Goal: Task Accomplishment & Management: Manage account settings

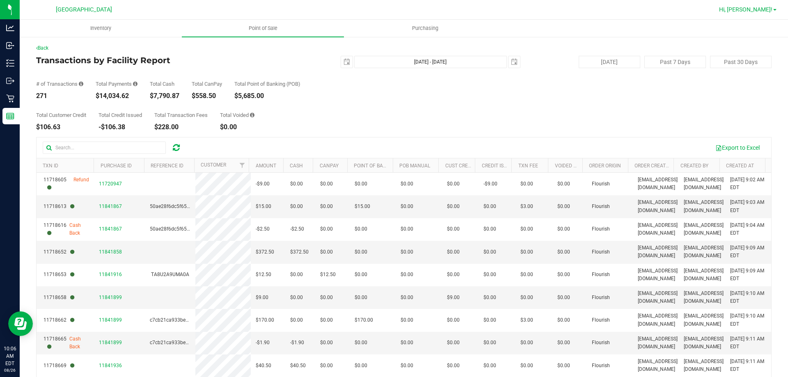
click at [757, 9] on span "Hi, Leah!" at bounding box center [745, 9] width 53 height 7
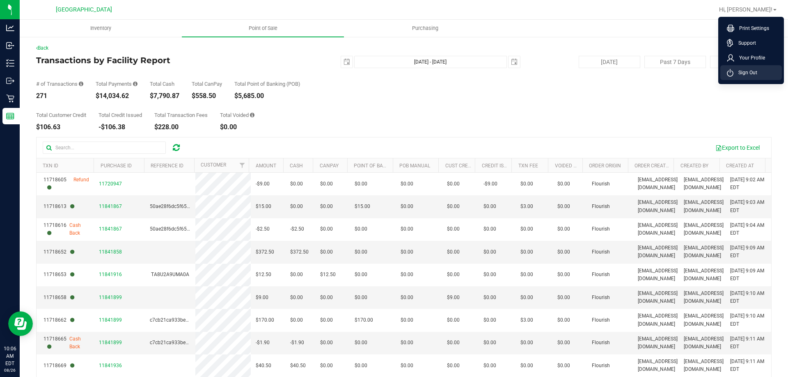
click at [749, 75] on span "Sign Out" at bounding box center [745, 73] width 24 height 8
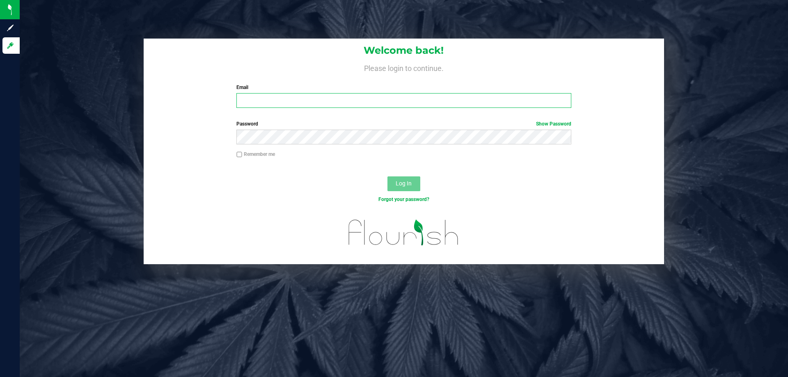
click at [278, 96] on input "Email" at bounding box center [403, 100] width 334 height 15
type input "rcoleman@liveparallel.com"
click at [387, 176] on button "Log In" at bounding box center [403, 183] width 33 height 15
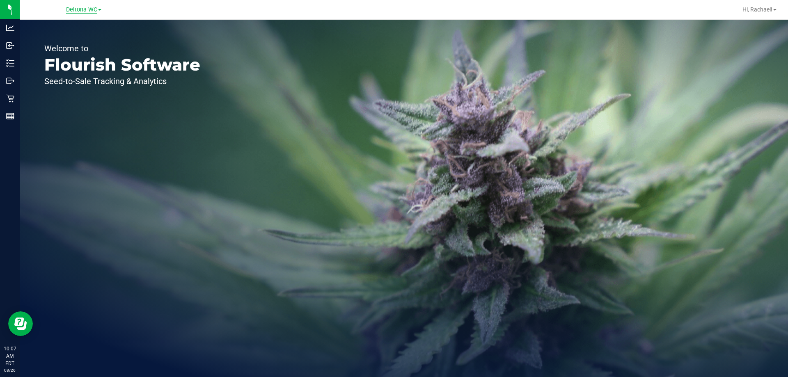
click at [76, 11] on span "Deltona WC" at bounding box center [81, 9] width 31 height 7
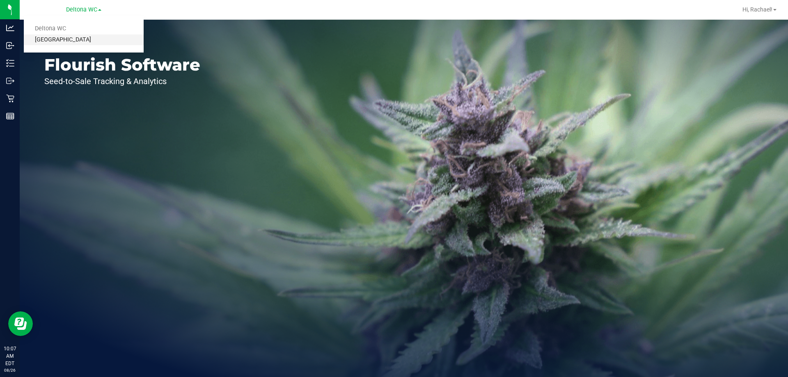
click at [67, 37] on link "[GEOGRAPHIC_DATA]" at bounding box center [84, 39] width 120 height 11
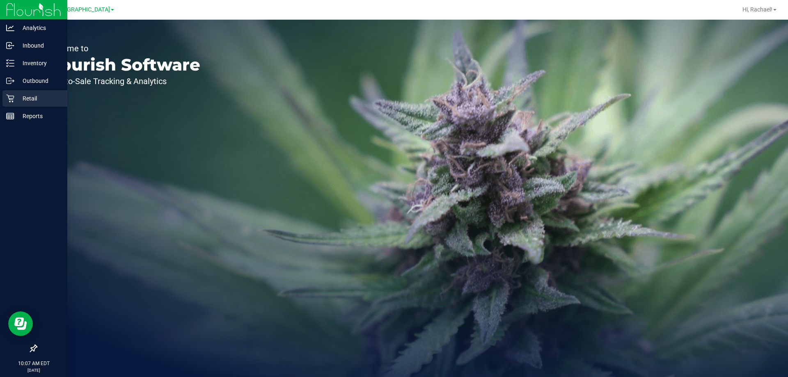
click at [30, 96] on p "Retail" at bounding box center [38, 99] width 49 height 10
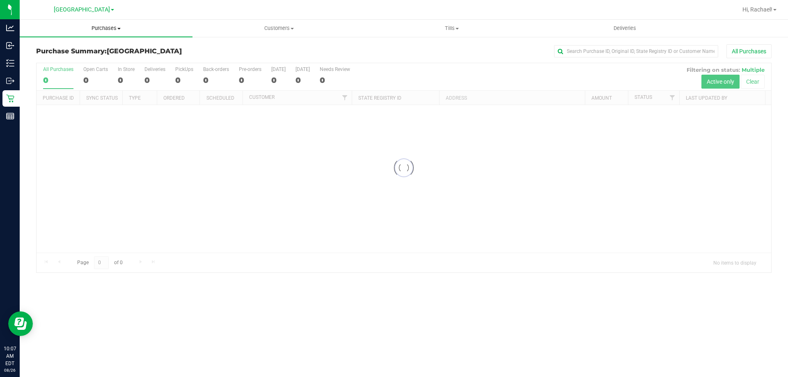
click at [110, 28] on span "Purchases" at bounding box center [106, 28] width 173 height 7
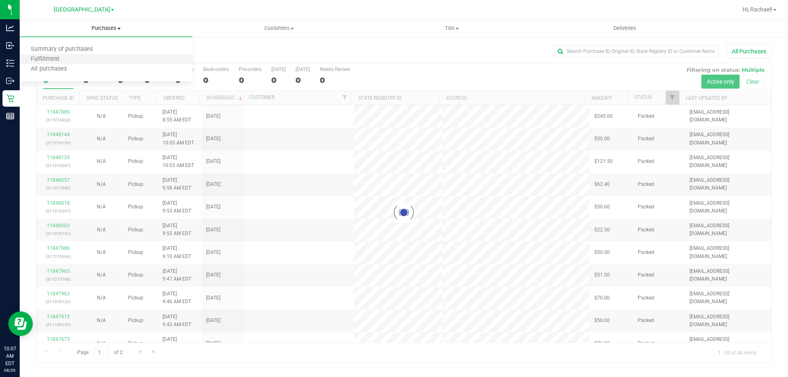
click at [74, 61] on li "Fulfillment" at bounding box center [106, 60] width 173 height 10
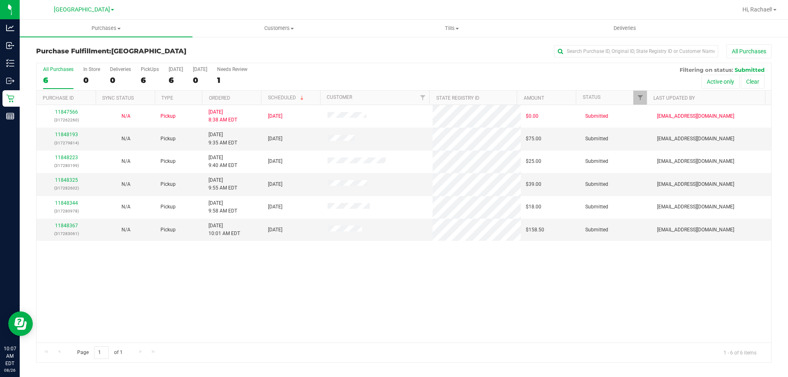
click at [247, 100] on th "Ordered" at bounding box center [231, 98] width 59 height 14
click at [249, 99] on th "Ordered" at bounding box center [231, 98] width 59 height 14
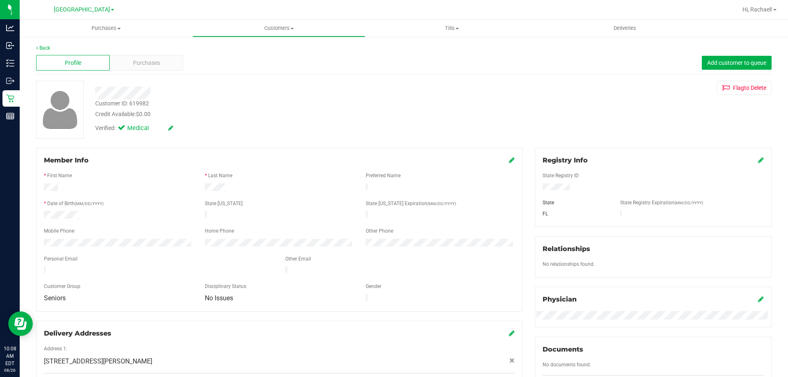
click at [35, 48] on div "Back Profile Purchases Add customer to queue Customer ID: 619982 Credit Availab…" at bounding box center [404, 315] width 768 height 558
click at [44, 46] on link "Back" at bounding box center [43, 48] width 14 height 6
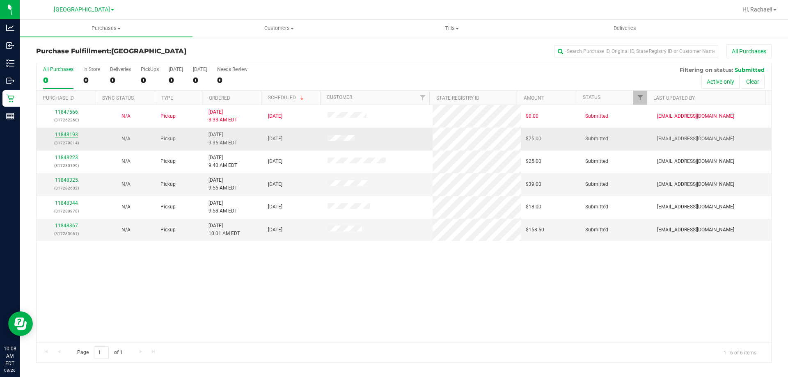
click at [69, 134] on link "11848193" at bounding box center [66, 135] width 23 height 6
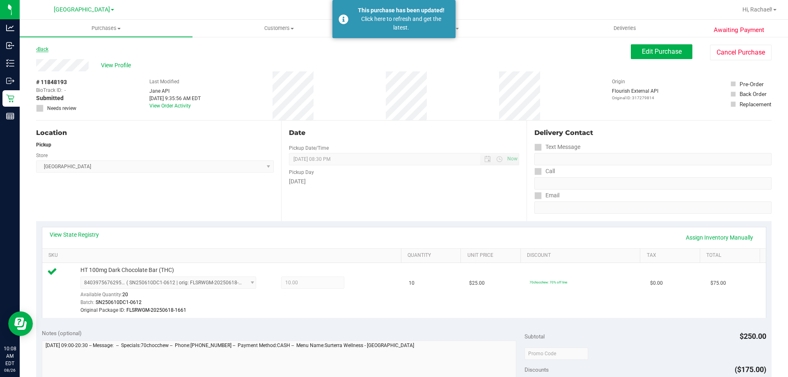
click at [47, 51] on link "Back" at bounding box center [42, 49] width 12 height 6
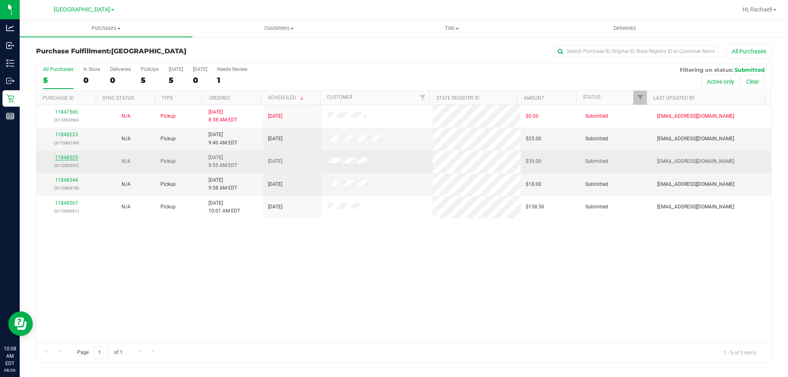
click at [65, 155] on link "11848325" at bounding box center [66, 158] width 23 height 6
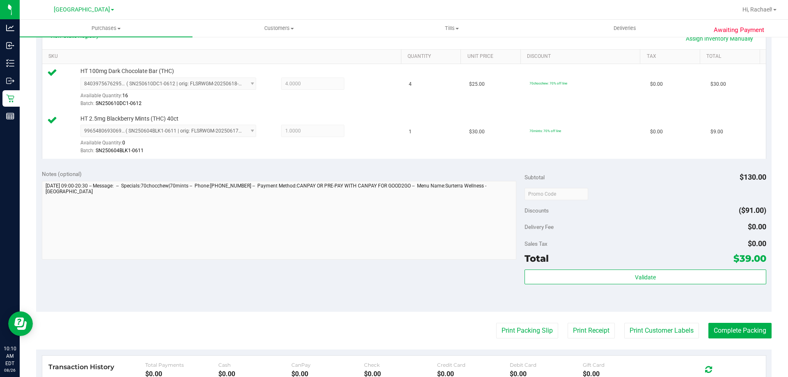
scroll to position [246, 0]
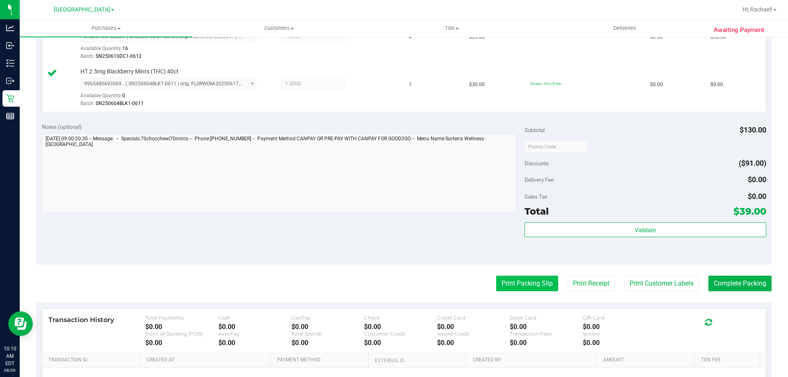
click at [506, 284] on button "Print Packing Slip" at bounding box center [527, 284] width 62 height 16
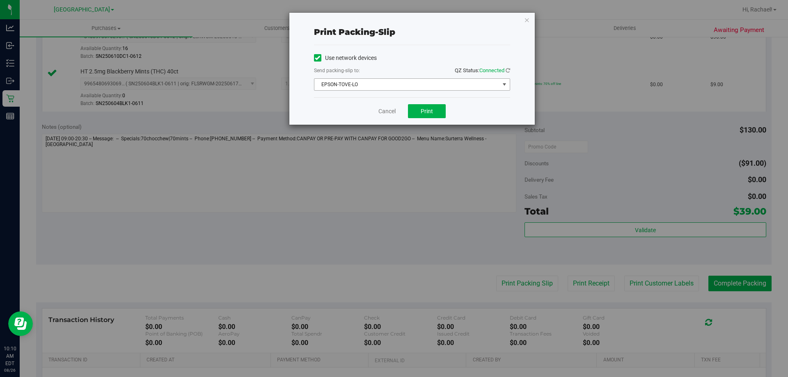
click at [366, 86] on span "EPSON-TOVE-LO" at bounding box center [406, 84] width 185 height 11
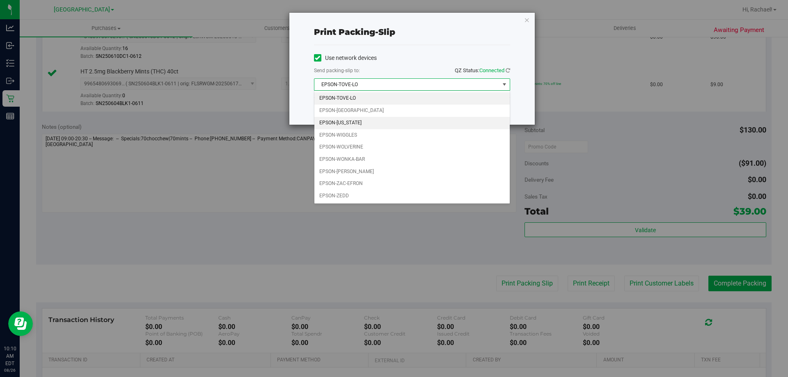
click at [356, 119] on li "EPSON-[US_STATE]" at bounding box center [411, 123] width 195 height 12
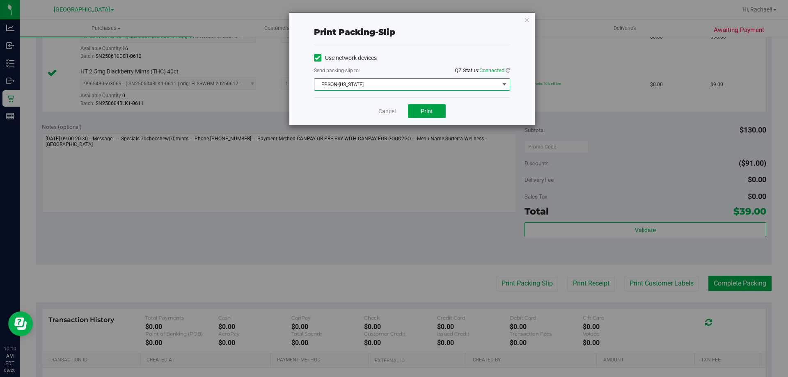
click at [427, 112] on span "Print" at bounding box center [427, 111] width 12 height 7
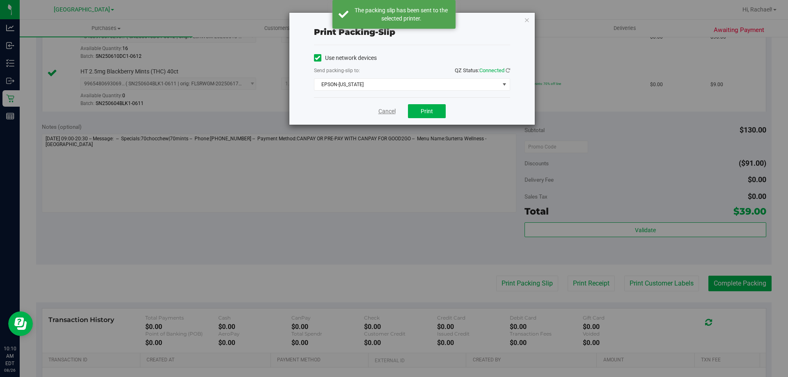
click at [389, 113] on link "Cancel" at bounding box center [386, 111] width 17 height 9
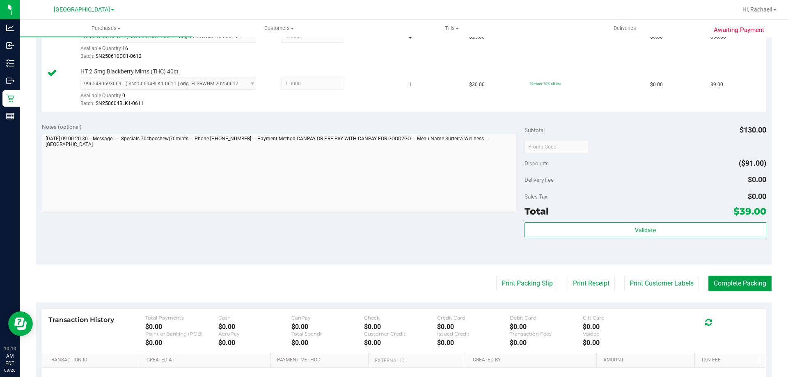
click at [733, 283] on button "Complete Packing" at bounding box center [739, 284] width 63 height 16
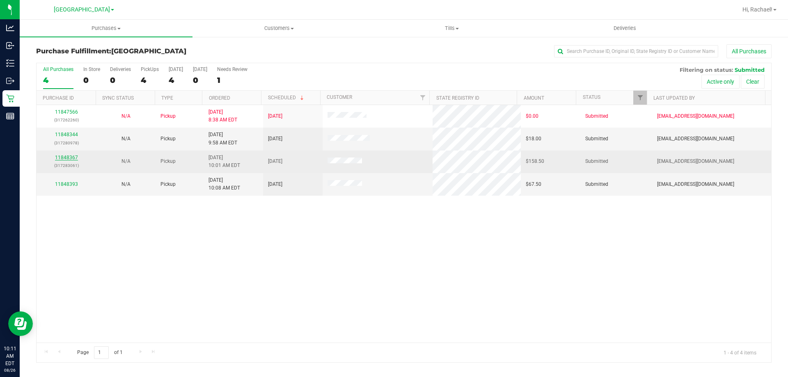
click at [58, 157] on link "11848367" at bounding box center [66, 158] width 23 height 6
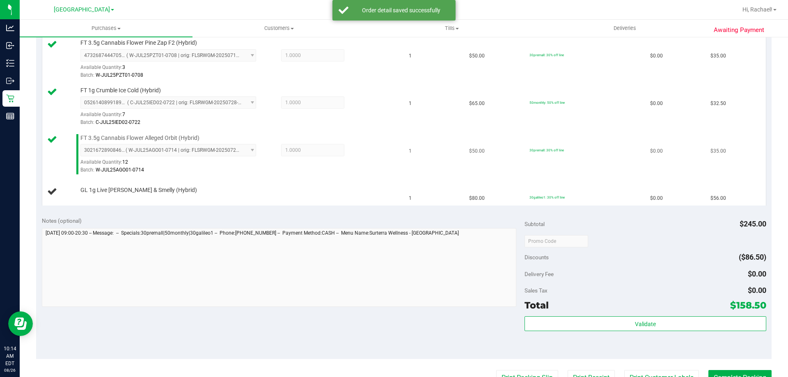
scroll to position [246, 0]
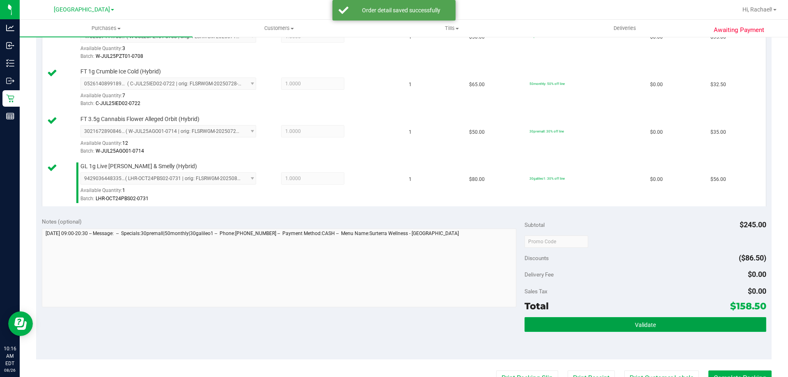
click at [628, 318] on button "Validate" at bounding box center [644, 324] width 241 height 15
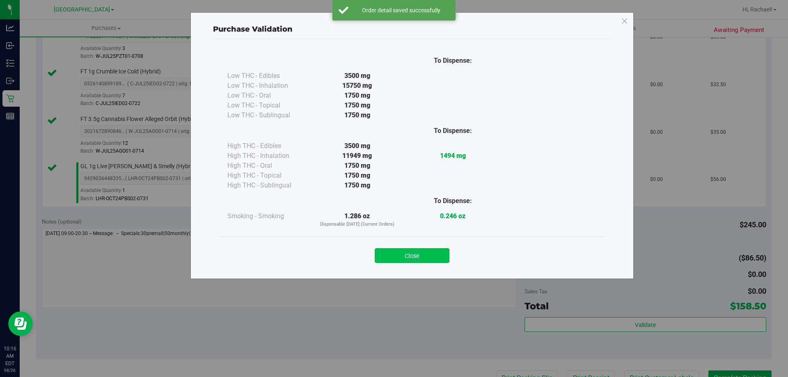
click at [422, 257] on button "Close" at bounding box center [412, 255] width 75 height 15
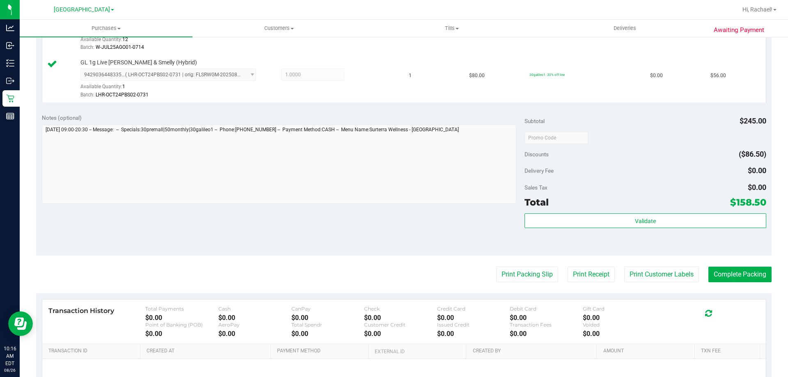
scroll to position [369, 0]
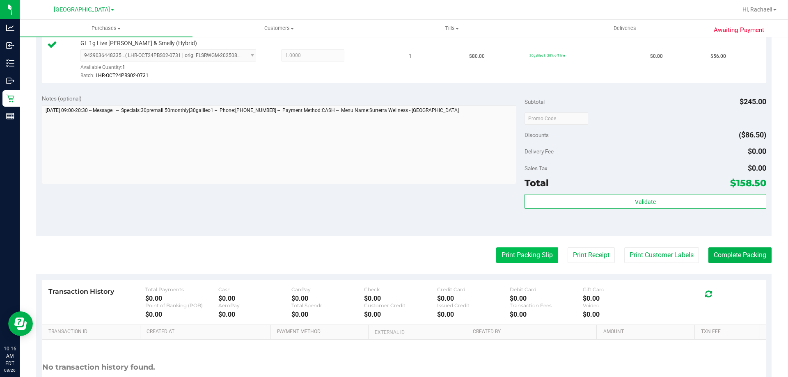
click at [530, 257] on button "Print Packing Slip" at bounding box center [527, 255] width 62 height 16
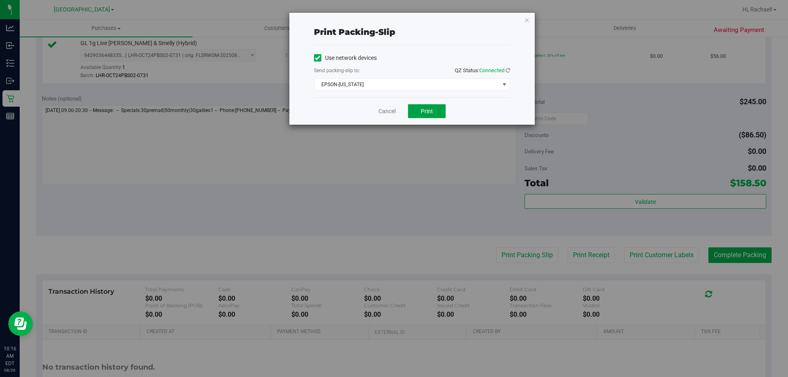
click at [425, 111] on span "Print" at bounding box center [427, 111] width 12 height 7
click at [385, 110] on link "Cancel" at bounding box center [386, 111] width 17 height 9
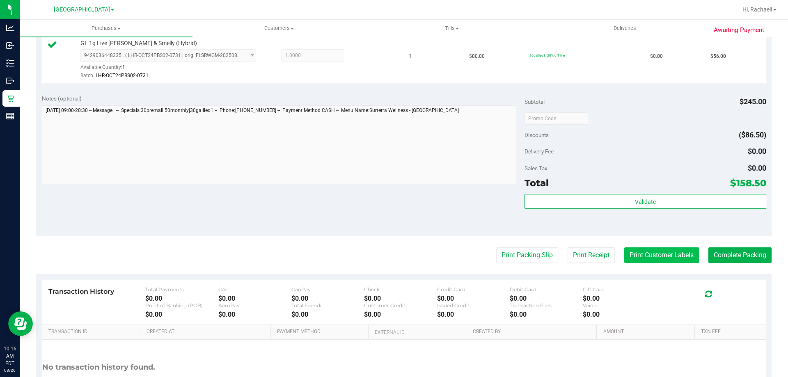
click at [640, 255] on button "Print Customer Labels" at bounding box center [661, 255] width 75 height 16
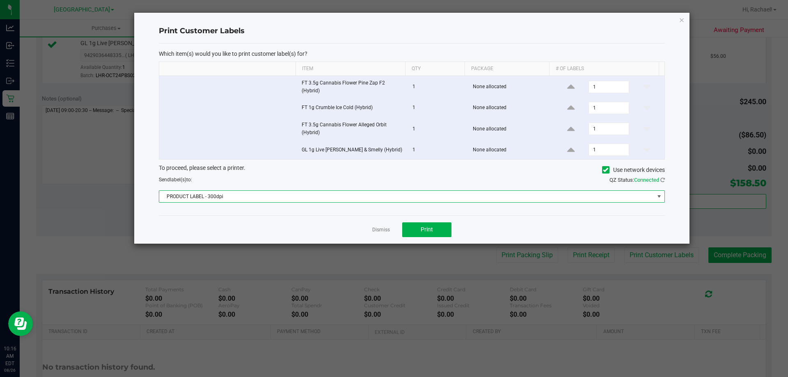
click at [325, 197] on span "PRODUCT LABEL - 300dpi" at bounding box center [406, 196] width 495 height 11
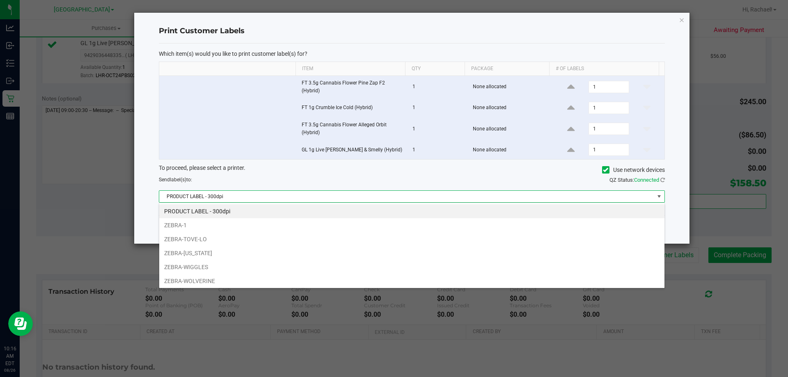
scroll to position [12, 506]
click at [252, 252] on li "ZEBRA-VERMONT" at bounding box center [411, 253] width 505 height 14
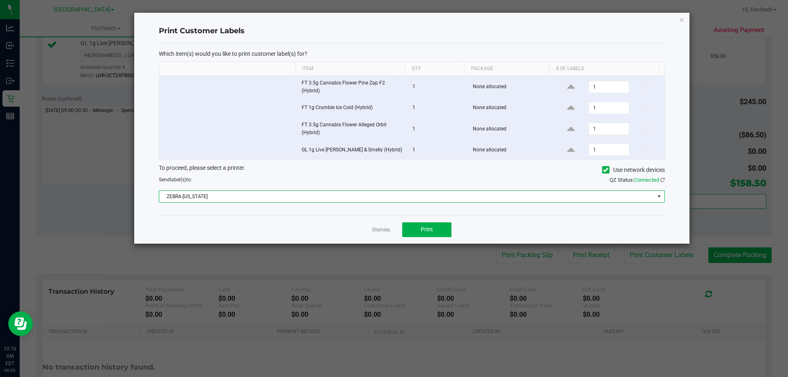
click at [257, 193] on span "ZEBRA-VERMONT" at bounding box center [406, 196] width 495 height 11
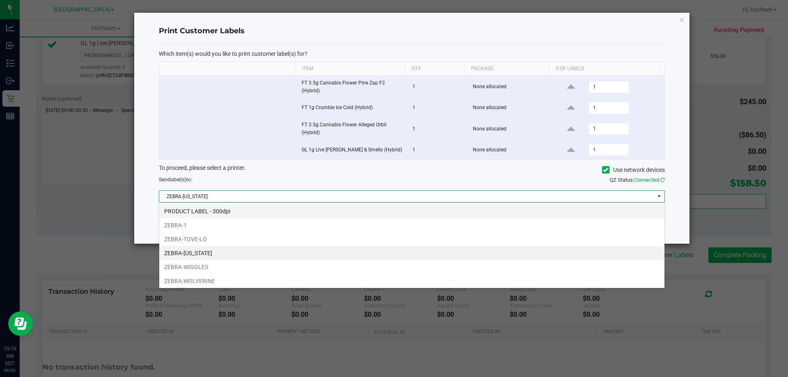
click at [246, 211] on li "PRODUCT LABEL - 300dpi" at bounding box center [411, 211] width 505 height 14
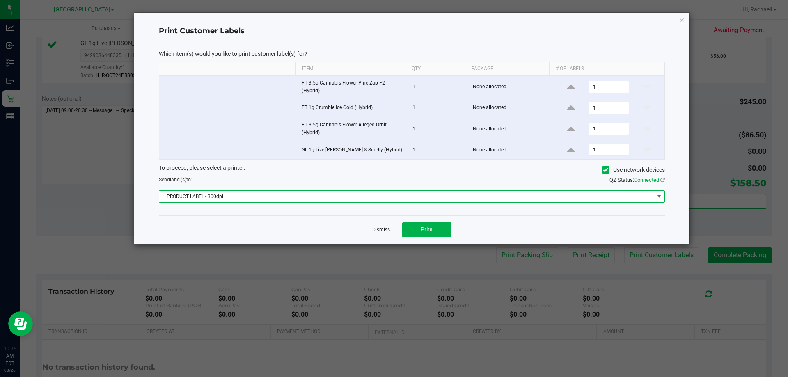
click at [379, 232] on link "Dismiss" at bounding box center [381, 230] width 18 height 7
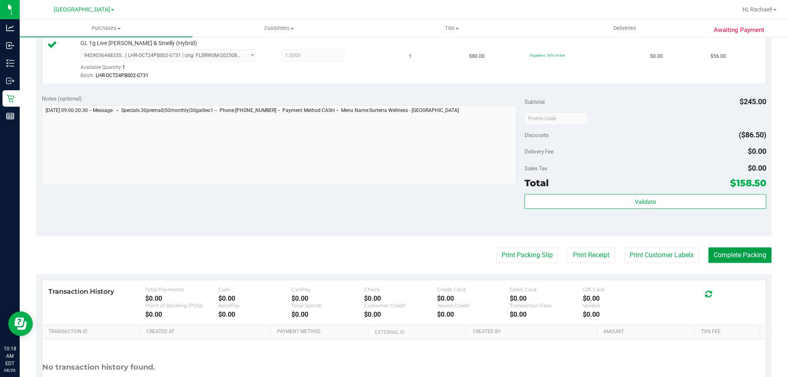
click at [746, 252] on button "Complete Packing" at bounding box center [739, 255] width 63 height 16
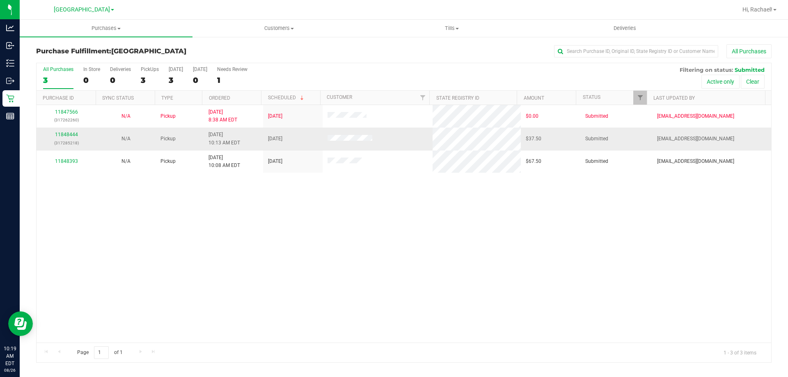
click at [62, 131] on div "11848444 (317285218)" at bounding box center [66, 139] width 50 height 16
click at [73, 136] on link "11848444" at bounding box center [66, 135] width 23 height 6
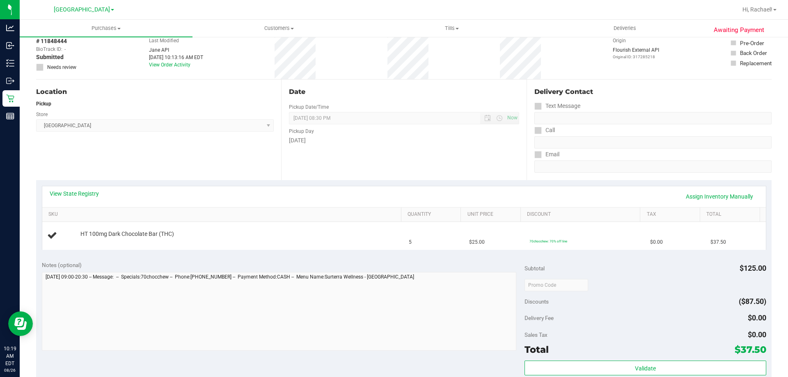
scroll to position [82, 0]
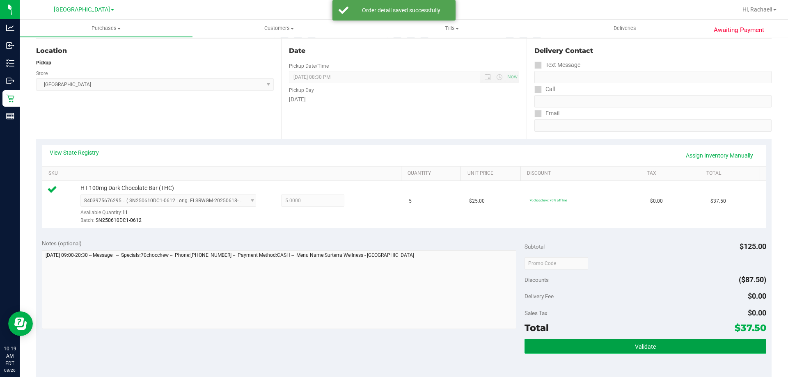
click at [625, 352] on button "Validate" at bounding box center [644, 346] width 241 height 15
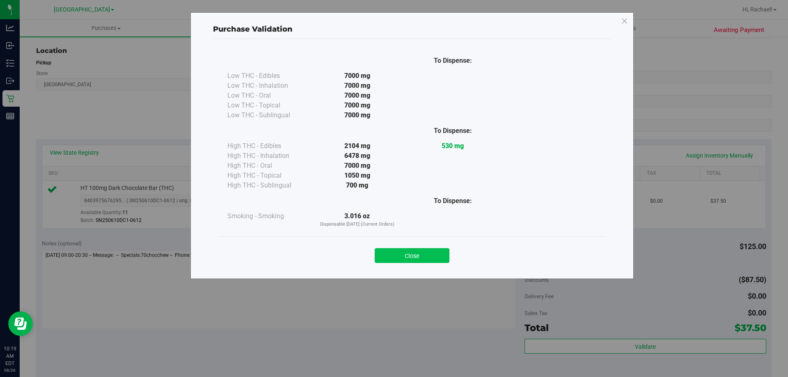
click at [440, 259] on button "Close" at bounding box center [412, 255] width 75 height 15
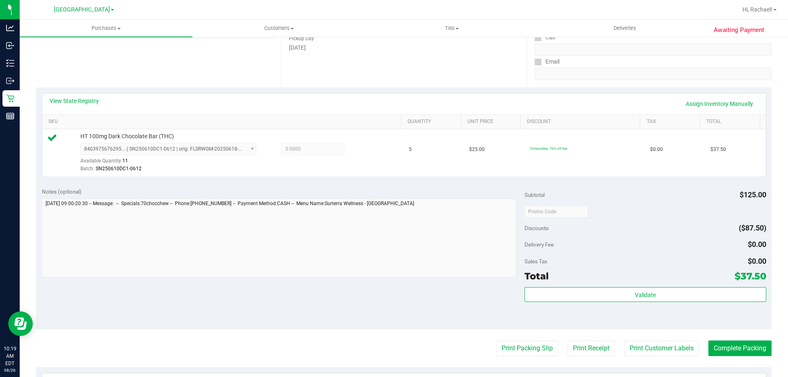
scroll to position [246, 0]
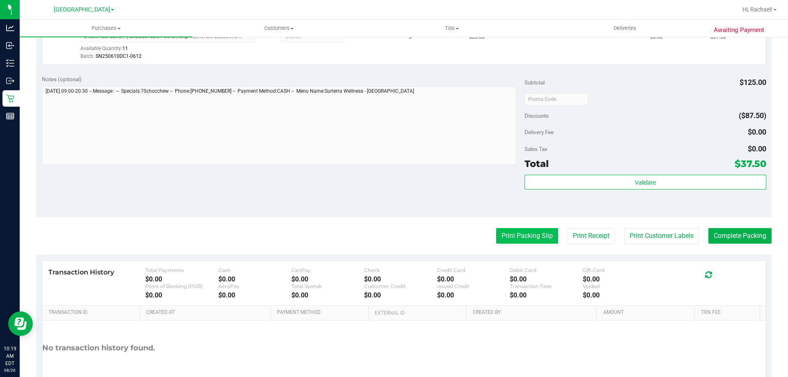
click at [505, 236] on button "Print Packing Slip" at bounding box center [527, 236] width 62 height 16
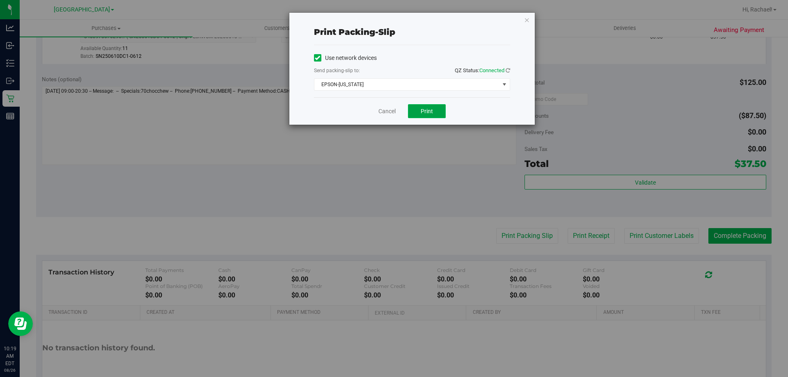
click at [423, 105] on button "Print" at bounding box center [427, 111] width 38 height 14
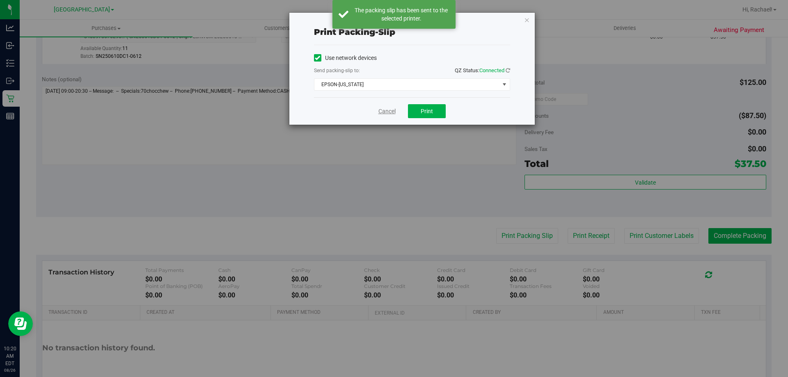
click at [388, 111] on link "Cancel" at bounding box center [386, 111] width 17 height 9
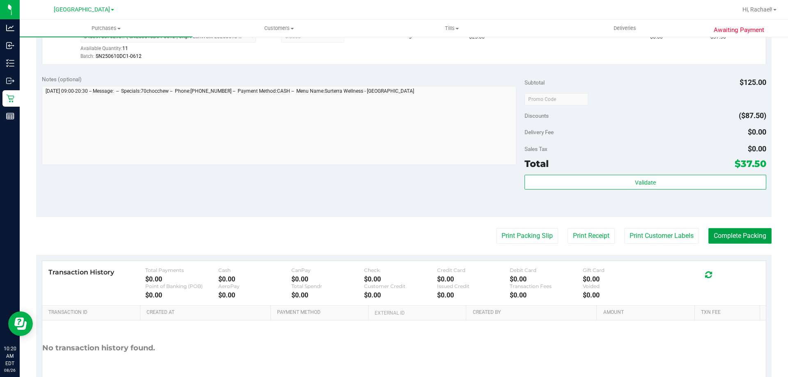
click at [725, 234] on button "Complete Packing" at bounding box center [739, 236] width 63 height 16
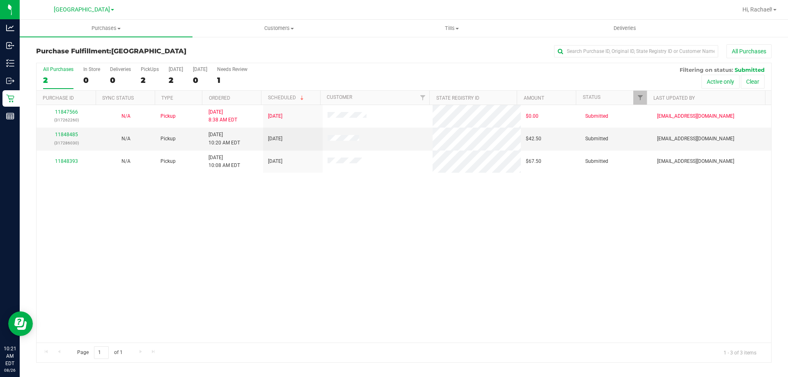
click at [247, 96] on th "Ordered" at bounding box center [231, 98] width 59 height 14
click at [69, 137] on link "11848393" at bounding box center [66, 139] width 23 height 6
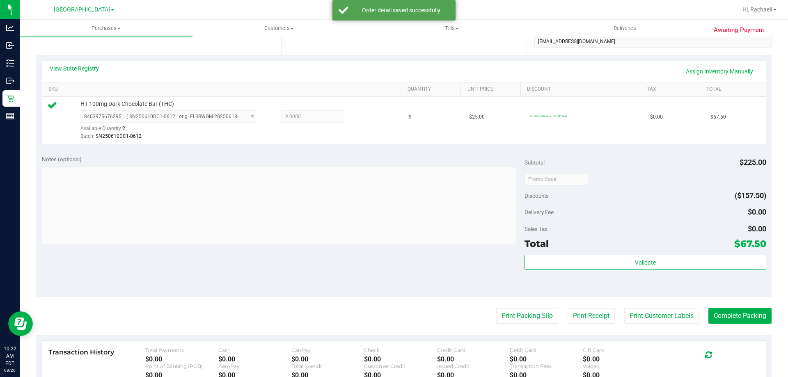
scroll to position [287, 0]
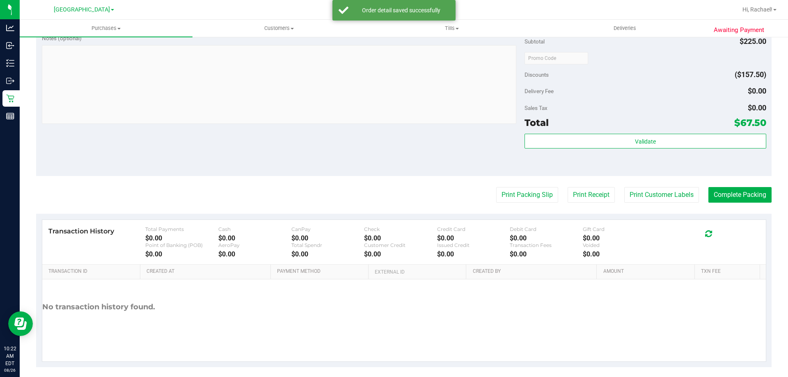
click at [621, 130] on div "Total $67.50" at bounding box center [644, 122] width 241 height 15
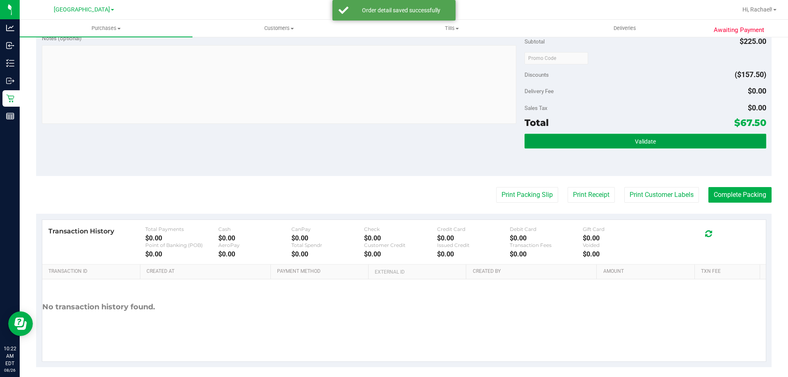
click at [616, 135] on button "Validate" at bounding box center [644, 141] width 241 height 15
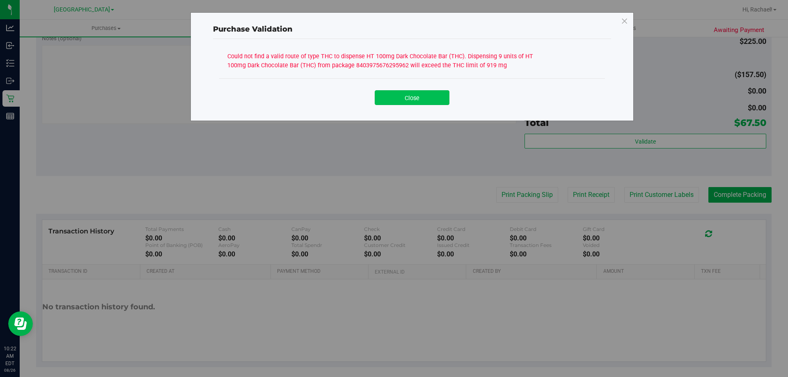
click at [399, 101] on button "Close" at bounding box center [412, 97] width 75 height 15
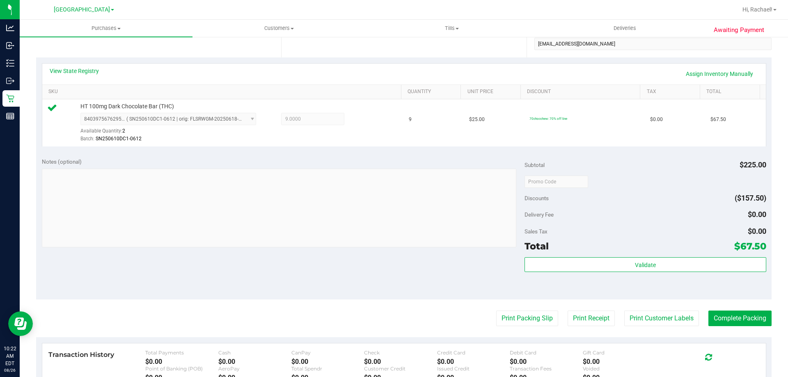
scroll to position [164, 0]
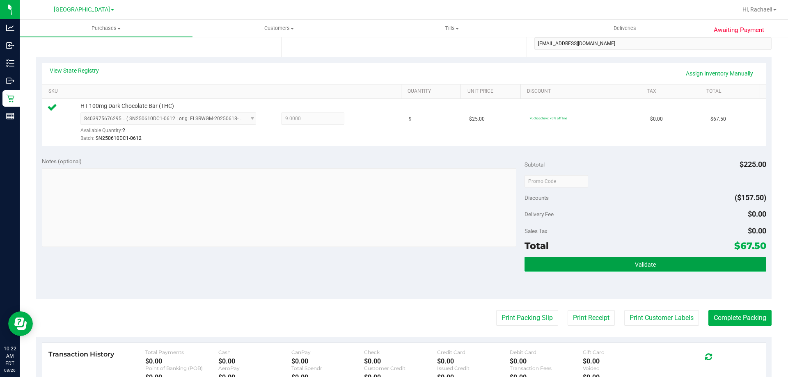
click at [587, 266] on button "Validate" at bounding box center [644, 264] width 241 height 15
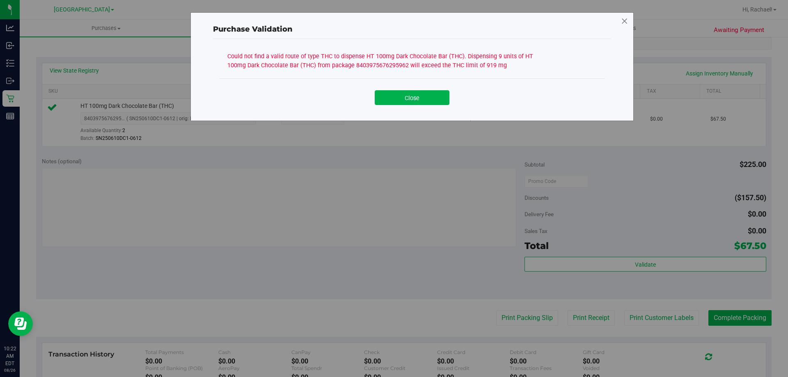
click at [621, 20] on icon at bounding box center [624, 21] width 7 height 13
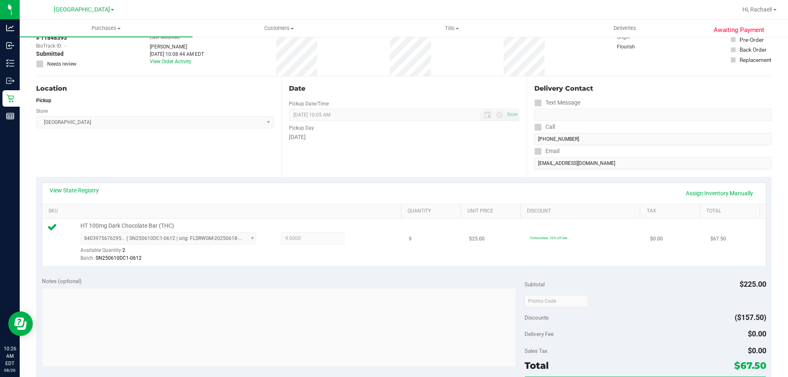
scroll to position [0, 0]
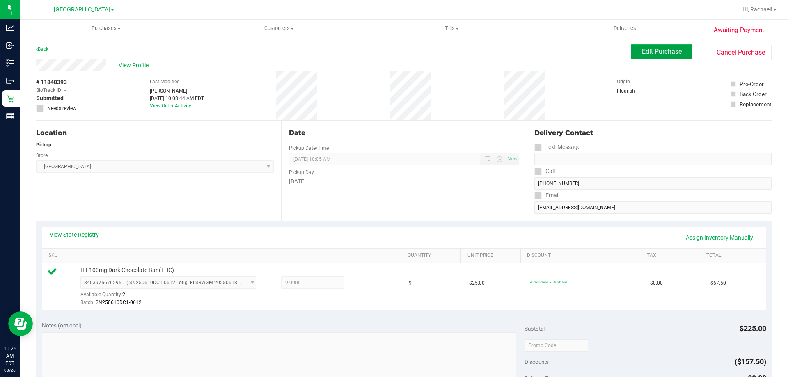
click at [649, 55] on button "Edit Purchase" at bounding box center [662, 51] width 62 height 15
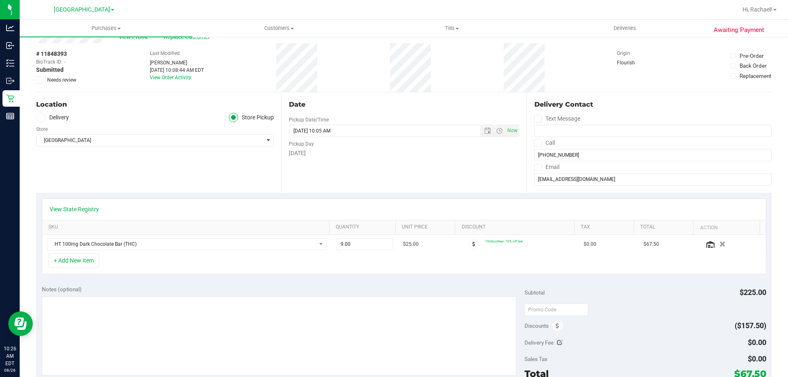
scroll to position [41, 0]
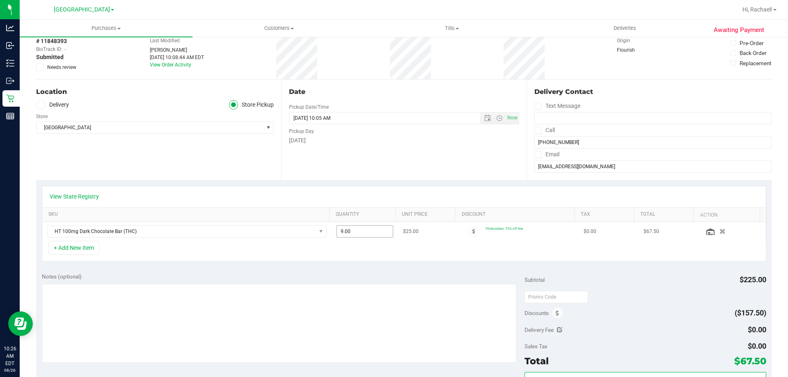
click at [350, 229] on span "9.00 9" at bounding box center [364, 231] width 57 height 12
click at [350, 229] on input "9" at bounding box center [365, 231] width 56 height 11
type input "8"
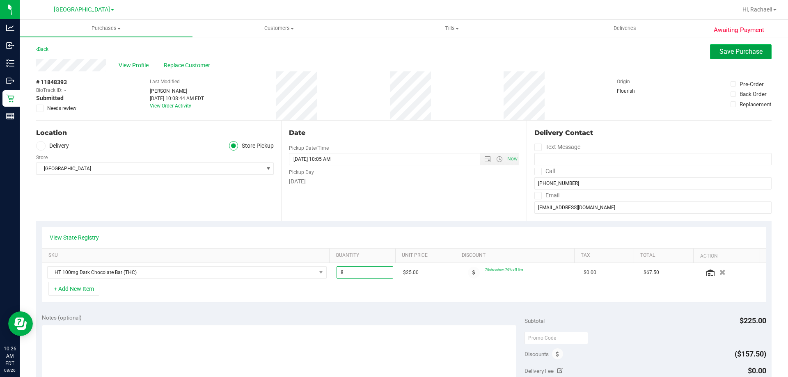
type input "9.00"
click at [732, 48] on span "Save Purchase" at bounding box center [740, 52] width 43 height 8
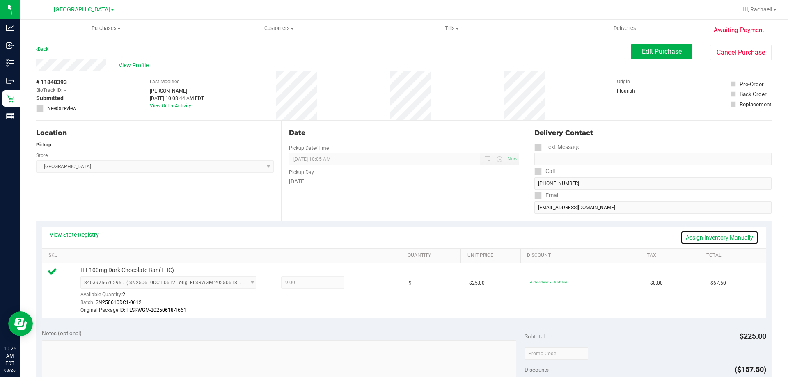
click at [713, 239] on link "Assign Inventory Manually" at bounding box center [719, 238] width 78 height 14
click at [359, 283] on icon at bounding box center [363, 283] width 9 height 9
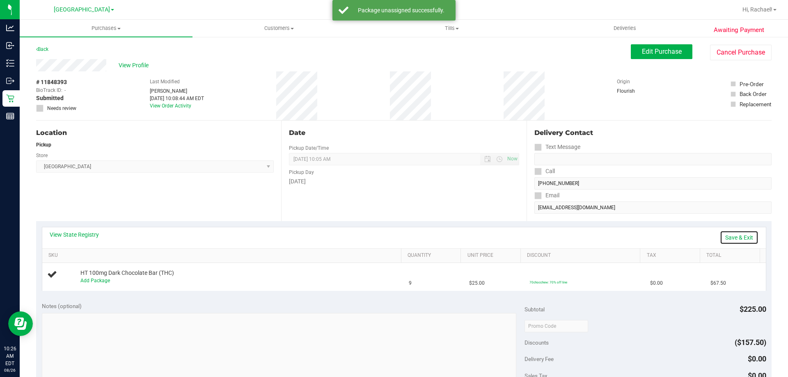
click at [732, 238] on link "Save & Exit" at bounding box center [739, 238] width 39 height 14
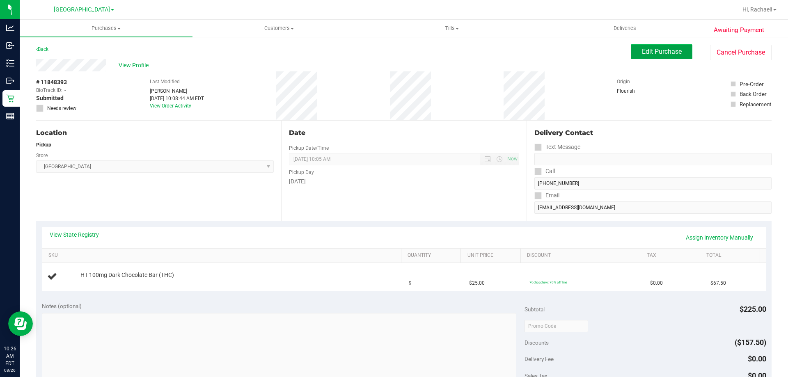
click at [650, 54] on span "Edit Purchase" at bounding box center [662, 52] width 40 height 8
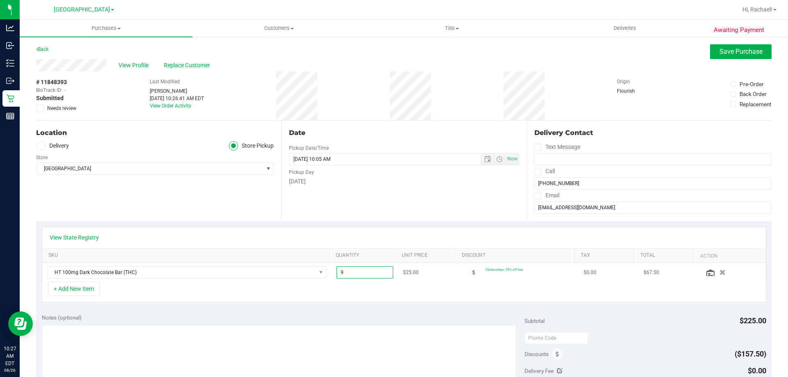
click at [365, 276] on span "9.00 9" at bounding box center [364, 272] width 57 height 12
click at [365, 276] on input "9" at bounding box center [365, 272] width 56 height 11
type input "8"
type input "8.00"
click at [734, 48] on span "Save Purchase" at bounding box center [740, 52] width 43 height 8
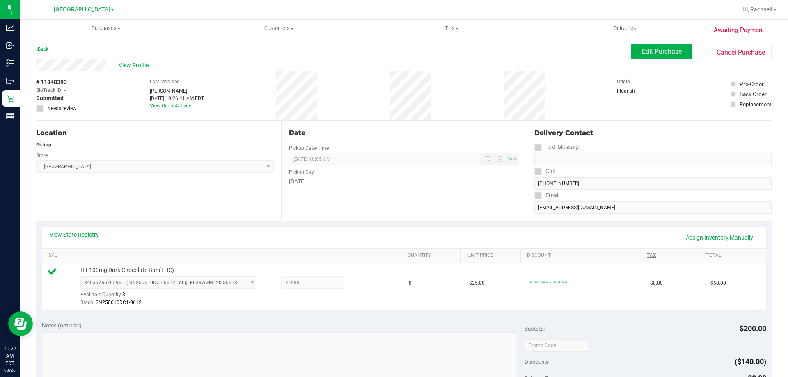
scroll to position [164, 0]
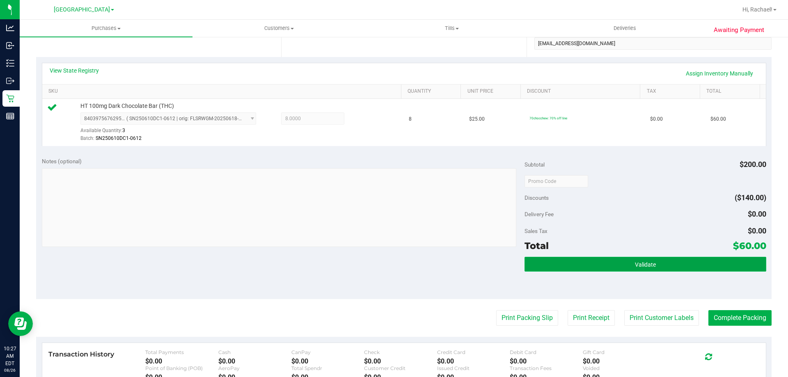
click at [641, 260] on button "Validate" at bounding box center [644, 264] width 241 height 15
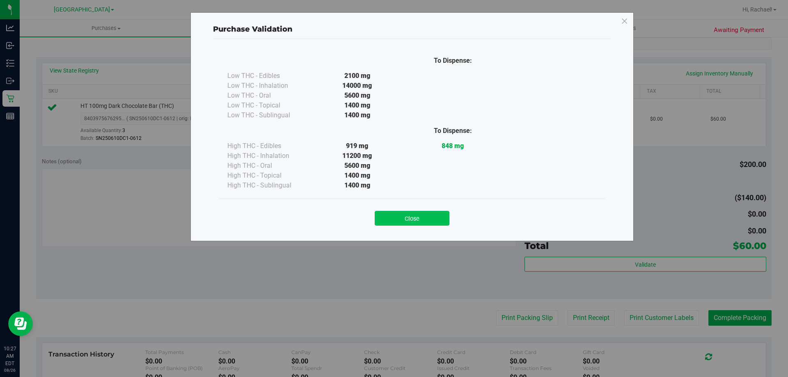
click at [422, 220] on button "Close" at bounding box center [412, 218] width 75 height 15
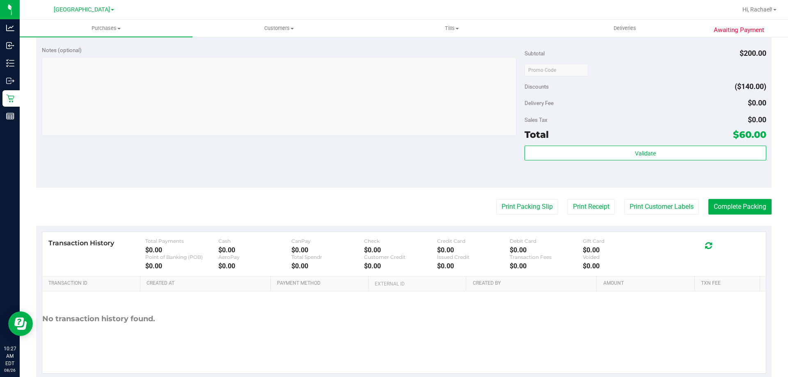
scroll to position [287, 0]
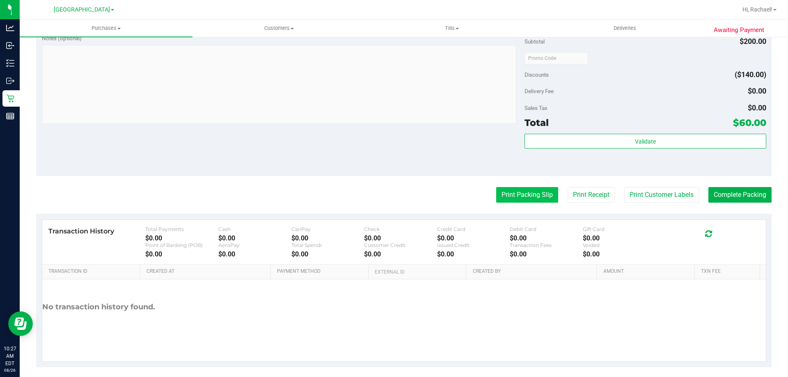
click at [515, 197] on button "Print Packing Slip" at bounding box center [527, 195] width 62 height 16
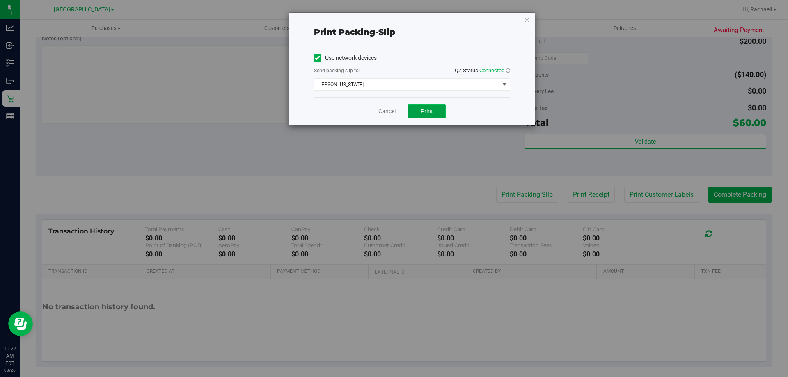
click at [423, 110] on span "Print" at bounding box center [427, 111] width 12 height 7
click at [387, 111] on link "Cancel" at bounding box center [386, 111] width 17 height 9
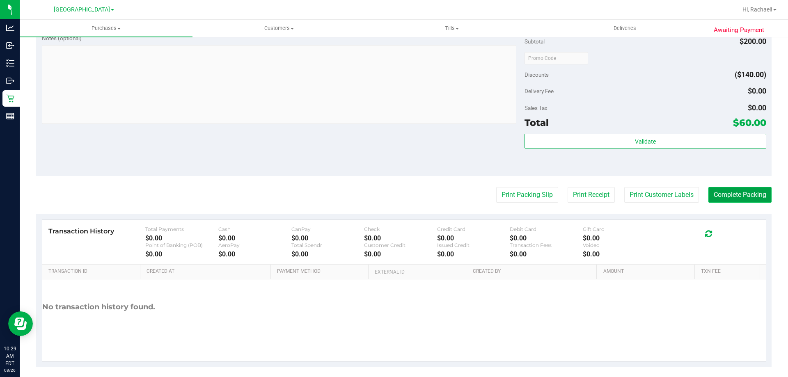
click at [731, 194] on button "Complete Packing" at bounding box center [739, 195] width 63 height 16
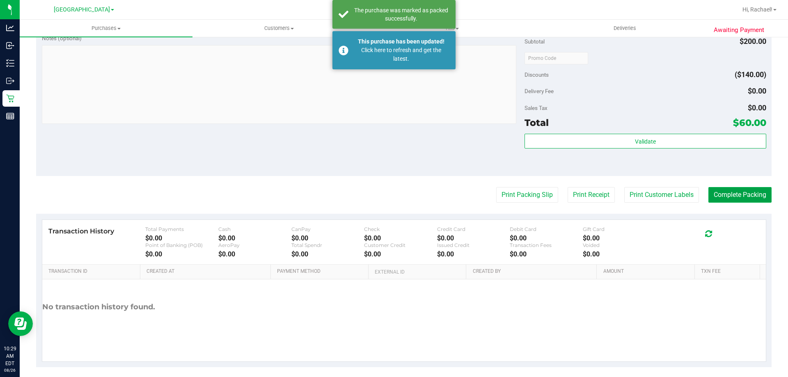
scroll to position [82, 0]
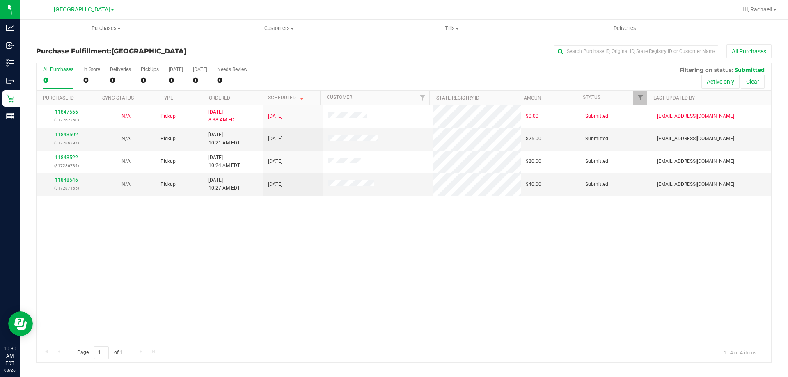
click at [244, 101] on th "Ordered" at bounding box center [231, 98] width 59 height 14
click at [62, 132] on link "11848502" at bounding box center [66, 135] width 23 height 6
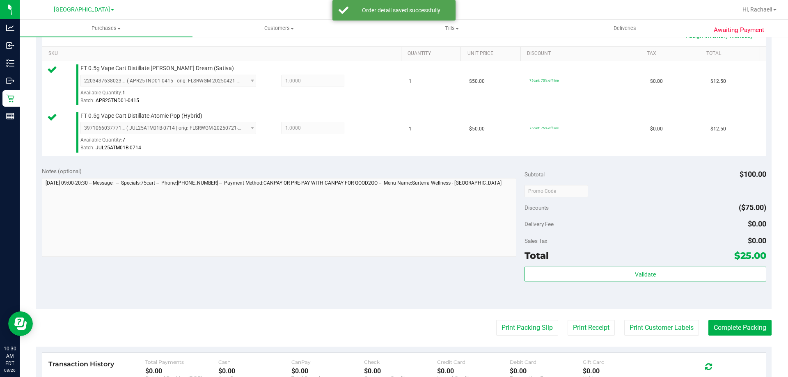
scroll to position [205, 0]
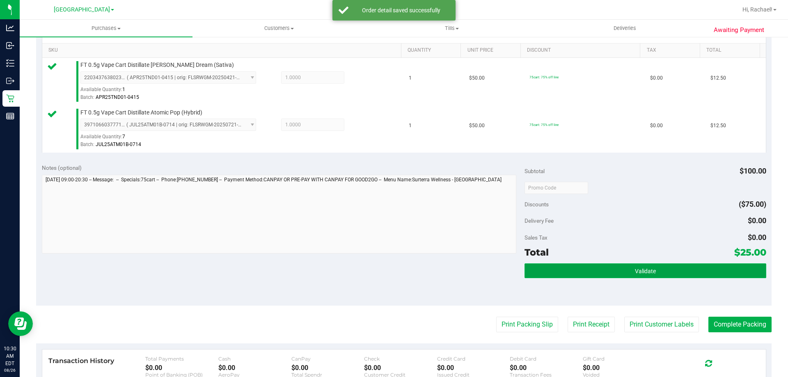
click at [620, 274] on button "Validate" at bounding box center [644, 270] width 241 height 15
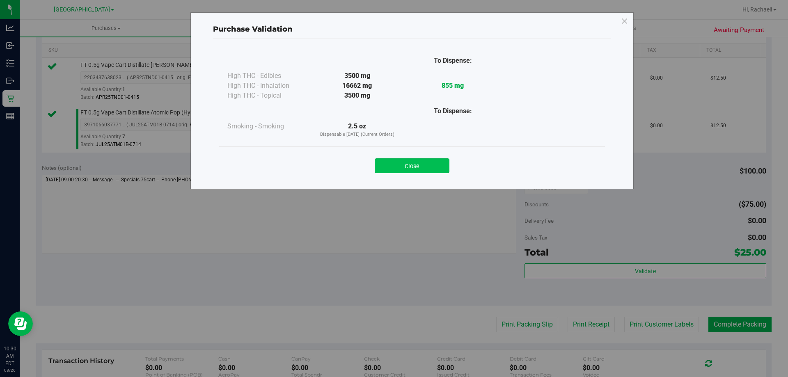
click at [413, 162] on button "Close" at bounding box center [412, 165] width 75 height 15
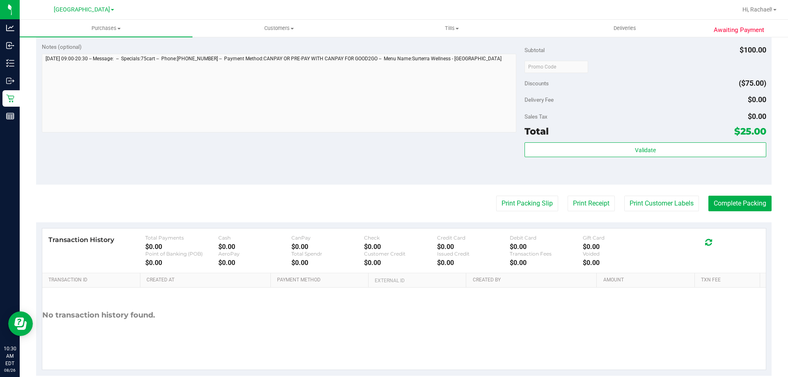
scroll to position [328, 0]
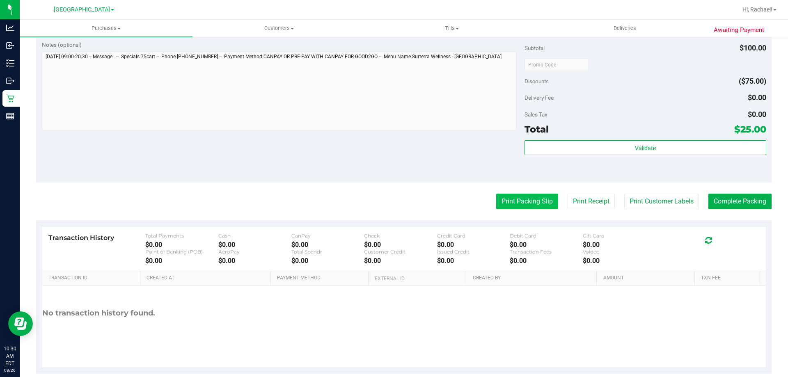
click at [530, 201] on button "Print Packing Slip" at bounding box center [527, 202] width 62 height 16
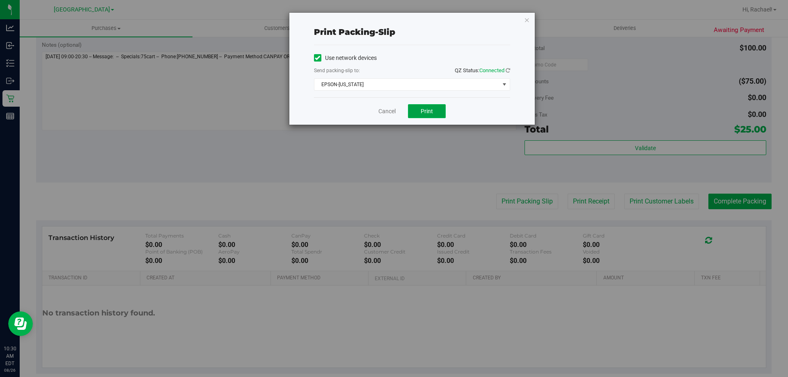
click at [434, 111] on button "Print" at bounding box center [427, 111] width 38 height 14
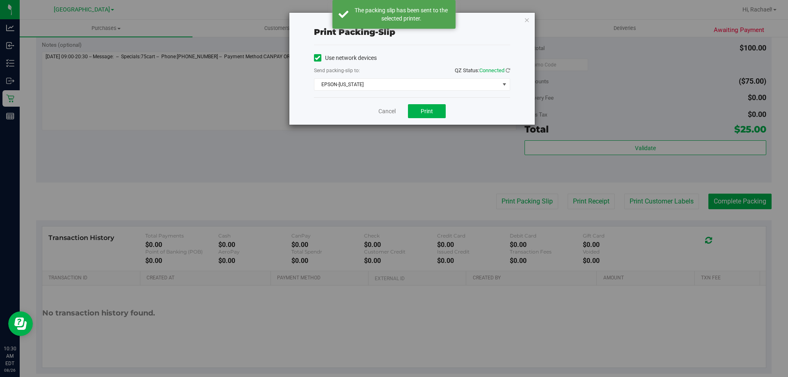
click at [735, 202] on div "Print packing-slip Use network devices Send packing-slip to: QZ Status: Connect…" at bounding box center [397, 188] width 794 height 377
click at [389, 108] on link "Cancel" at bounding box center [386, 111] width 17 height 9
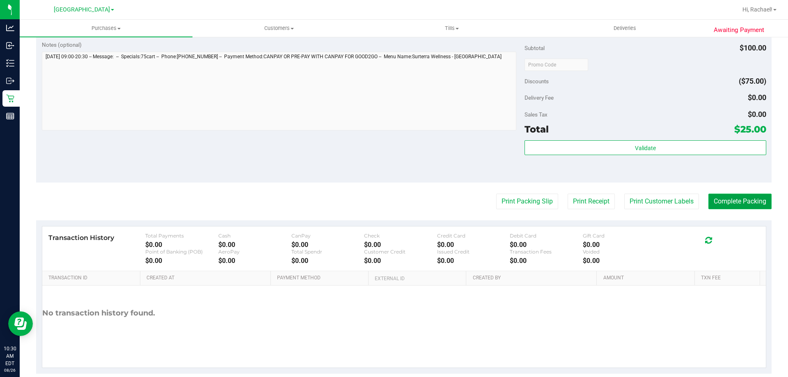
click at [733, 204] on button "Complete Packing" at bounding box center [739, 202] width 63 height 16
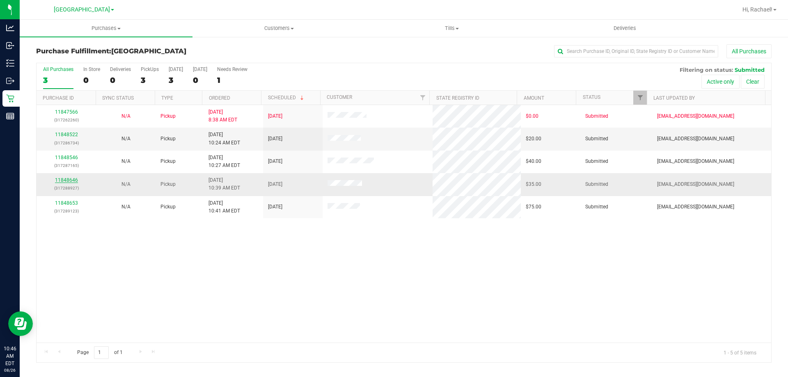
click at [71, 182] on link "11848646" at bounding box center [66, 180] width 23 height 6
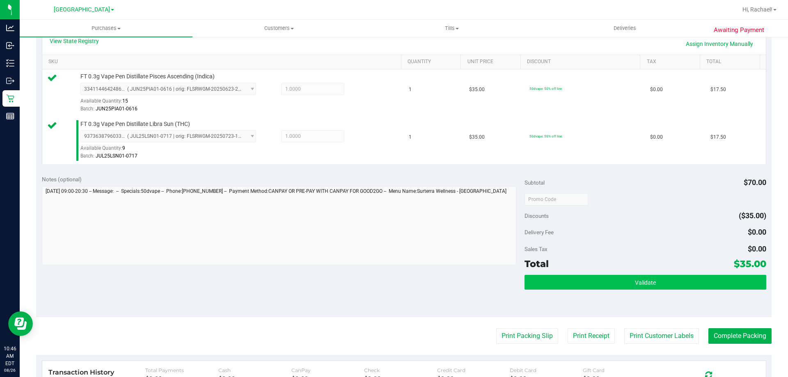
scroll to position [205, 0]
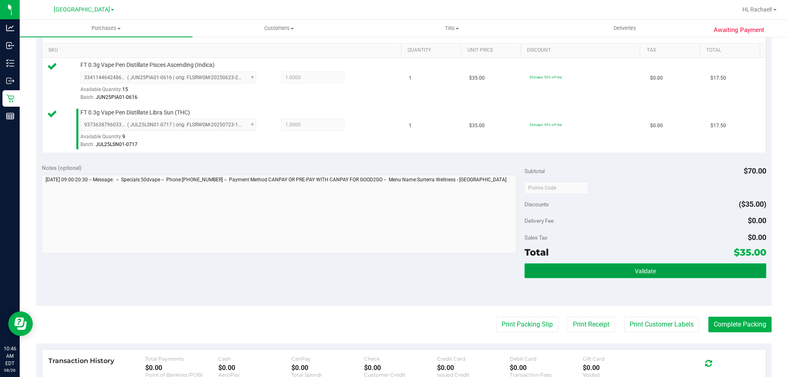
click at [638, 272] on span "Validate" at bounding box center [645, 271] width 21 height 7
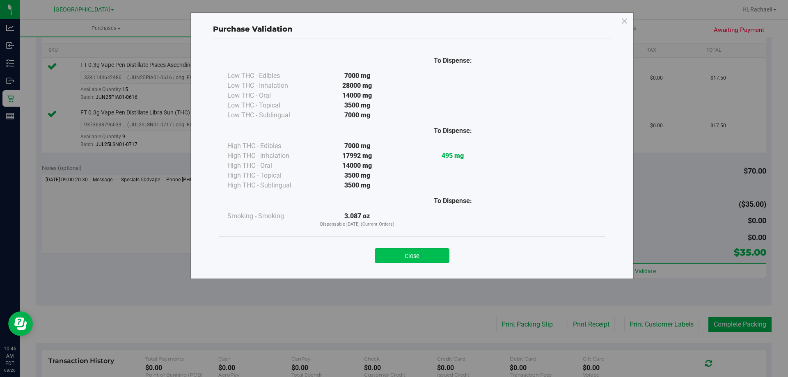
click at [398, 259] on button "Close" at bounding box center [412, 255] width 75 height 15
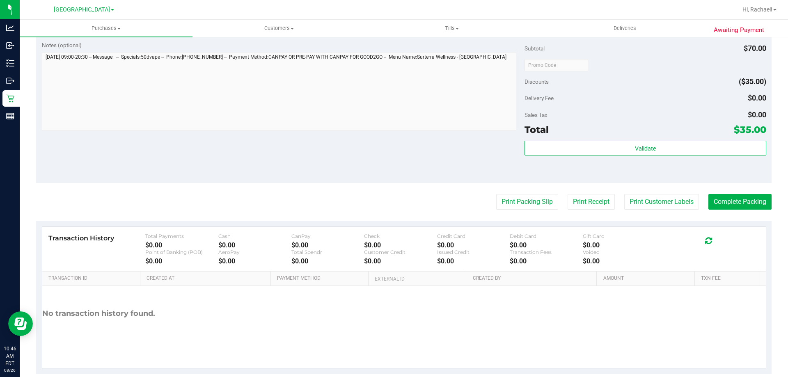
scroll to position [328, 0]
click at [640, 204] on button "Print Customer Labels" at bounding box center [661, 202] width 75 height 16
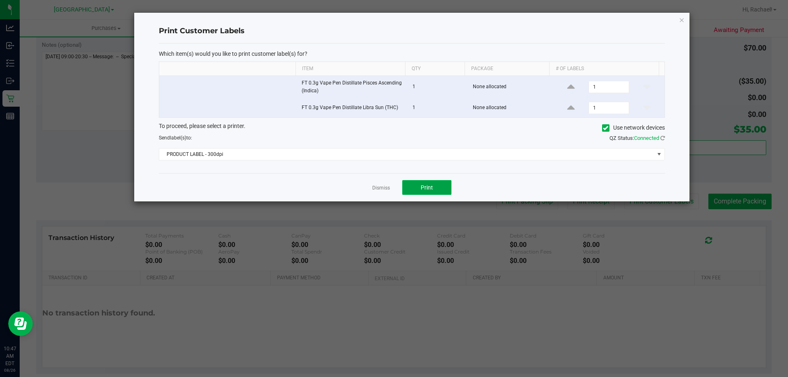
click at [422, 189] on span "Print" at bounding box center [427, 187] width 12 height 7
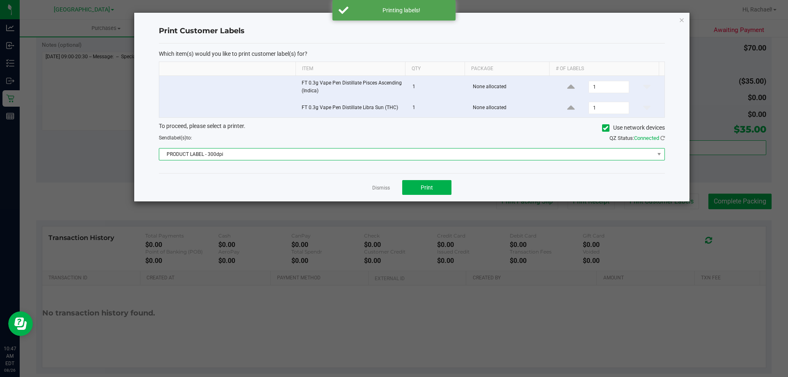
click at [343, 153] on span "PRODUCT LABEL - 300dpi" at bounding box center [406, 154] width 495 height 11
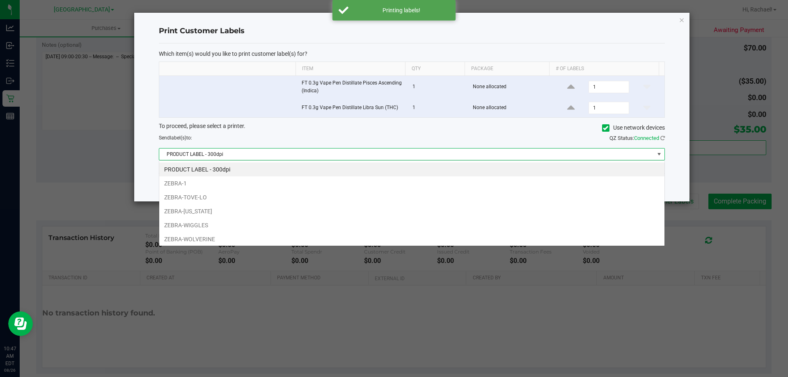
scroll to position [12, 506]
click at [219, 209] on li "ZEBRA-VERMONT" at bounding box center [411, 211] width 505 height 14
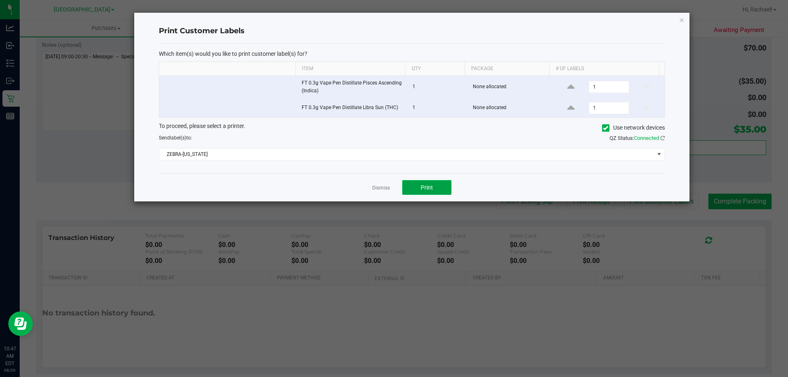
click at [428, 186] on span "Print" at bounding box center [427, 187] width 12 height 7
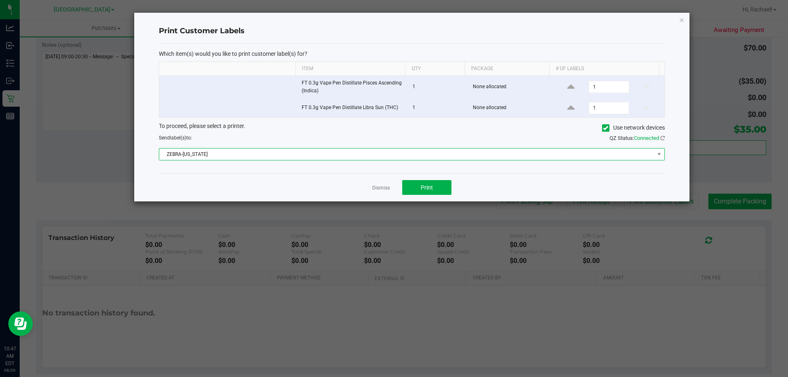
click at [355, 156] on span "ZEBRA-VERMONT" at bounding box center [406, 154] width 495 height 11
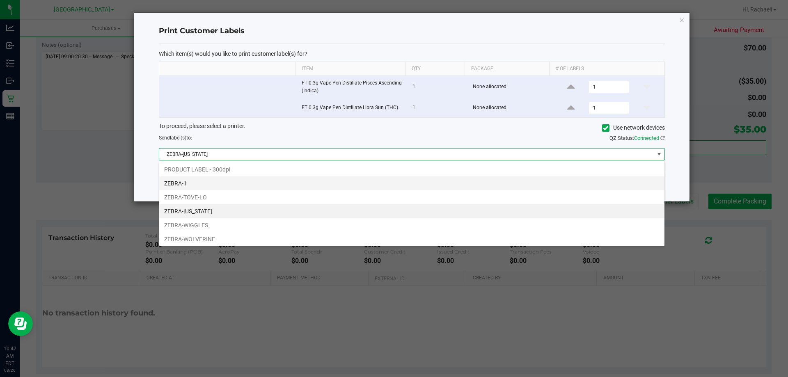
click at [254, 180] on li "ZEBRA-1" at bounding box center [411, 183] width 505 height 14
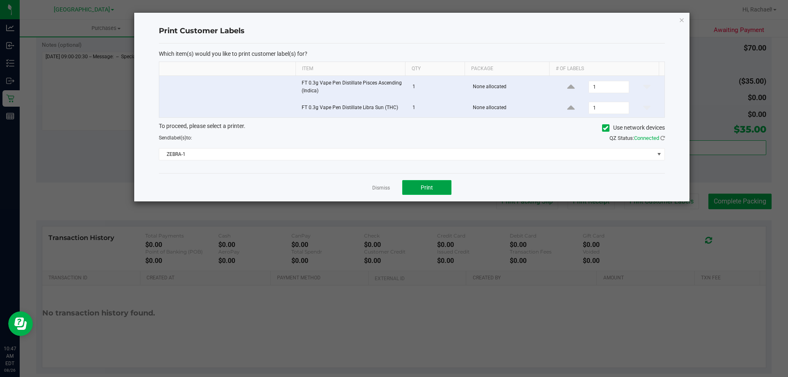
click at [421, 184] on span "Print" at bounding box center [427, 187] width 12 height 7
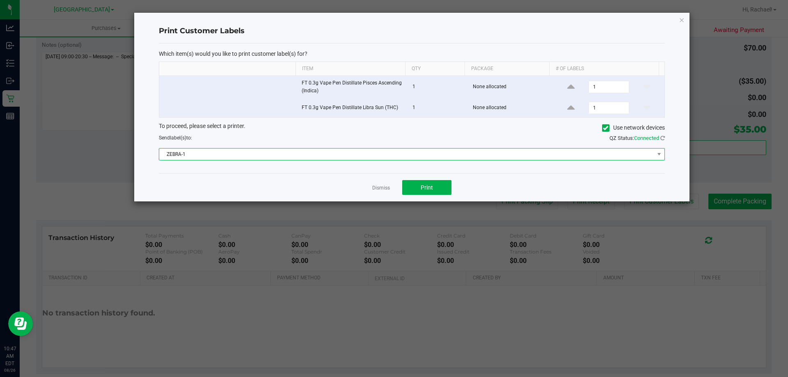
click at [316, 148] on span "ZEBRA-1" at bounding box center [412, 154] width 506 height 12
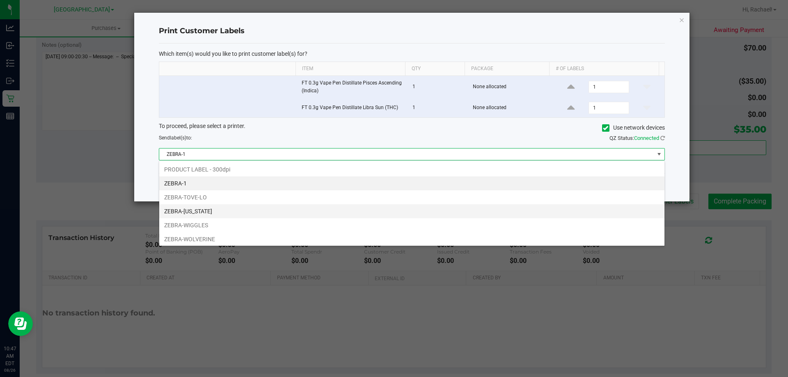
click at [279, 212] on li "ZEBRA-VERMONT" at bounding box center [411, 211] width 505 height 14
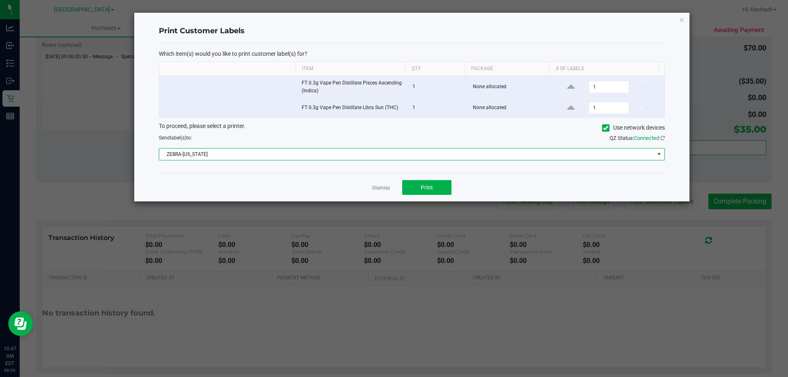
click at [297, 154] on span "ZEBRA-VERMONT" at bounding box center [406, 154] width 495 height 11
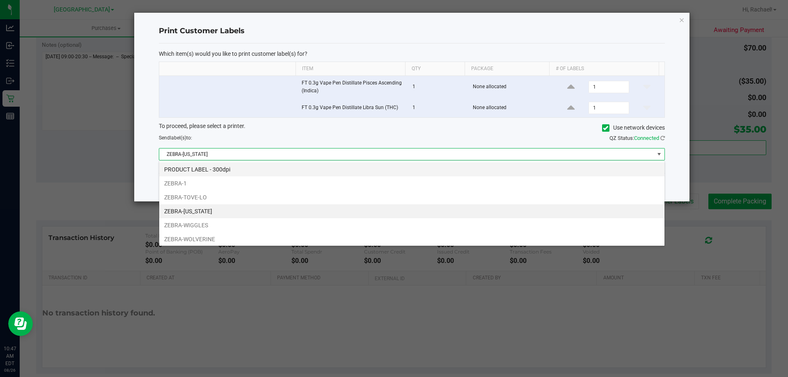
click at [288, 172] on li "PRODUCT LABEL - 300dpi" at bounding box center [411, 169] width 505 height 14
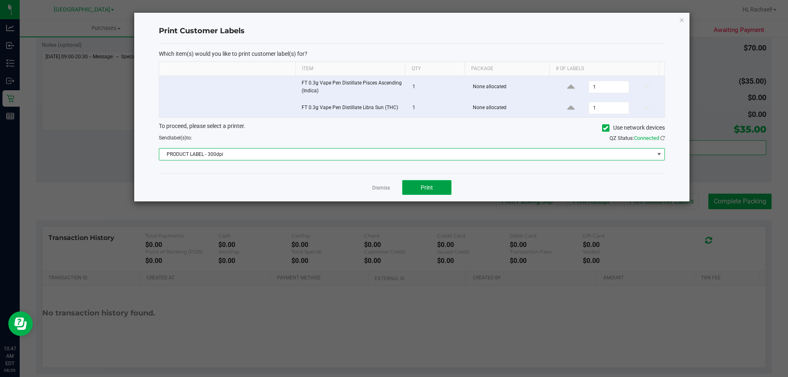
click at [427, 185] on span "Print" at bounding box center [427, 187] width 12 height 7
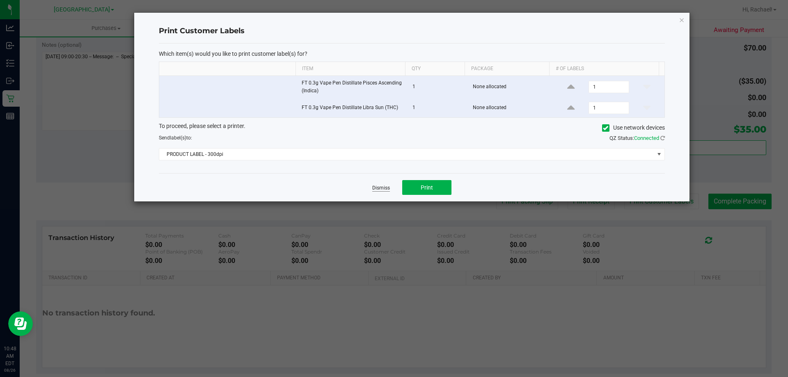
click at [378, 188] on link "Dismiss" at bounding box center [381, 188] width 18 height 7
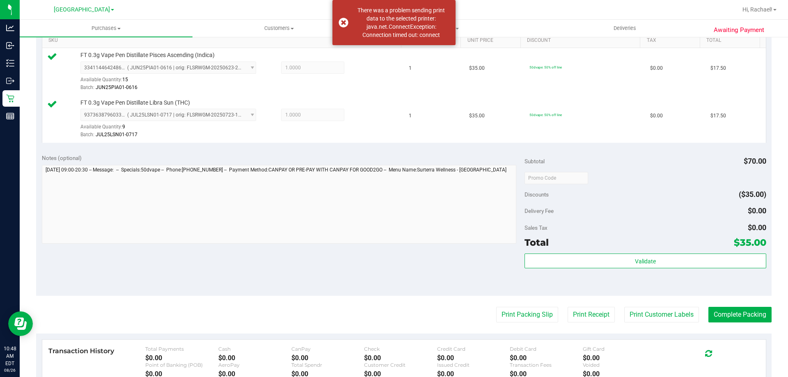
scroll to position [205, 0]
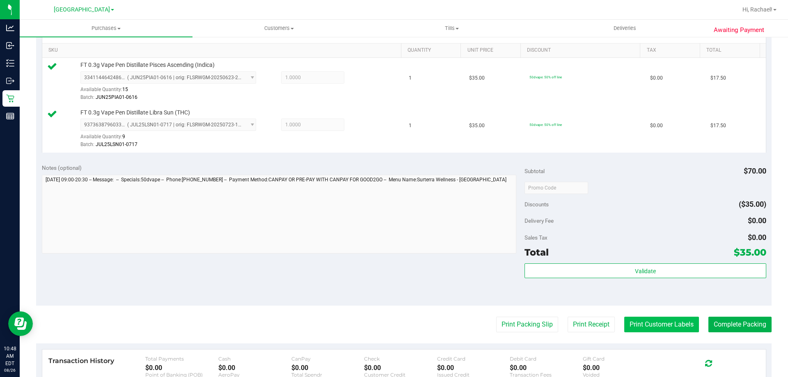
click at [677, 323] on button "Print Customer Labels" at bounding box center [661, 325] width 75 height 16
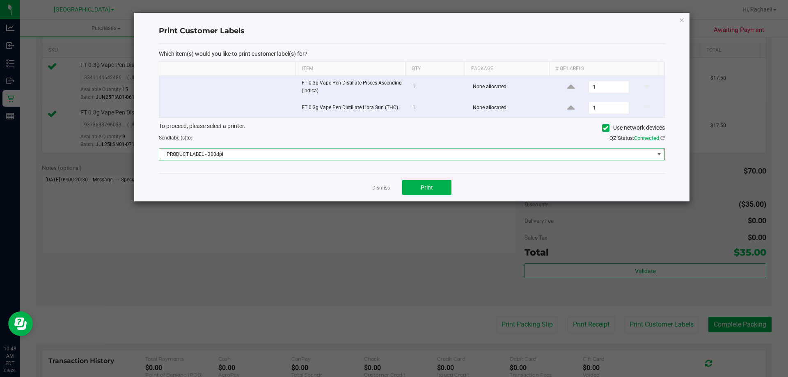
click at [302, 153] on span "PRODUCT LABEL - 300dpi" at bounding box center [406, 154] width 495 height 11
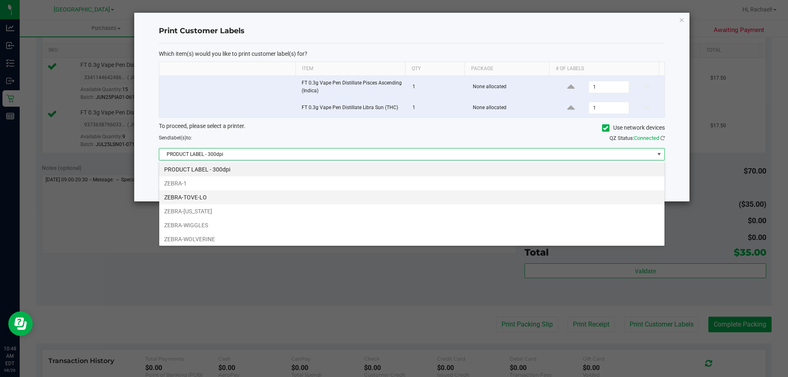
scroll to position [12, 506]
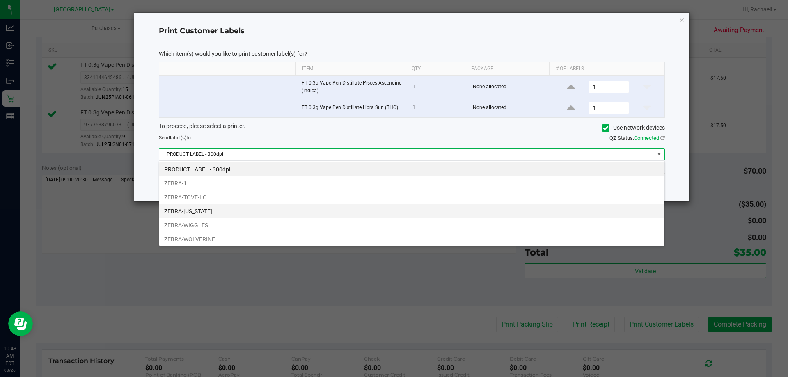
click at [209, 211] on li "ZEBRA-VERMONT" at bounding box center [411, 211] width 505 height 14
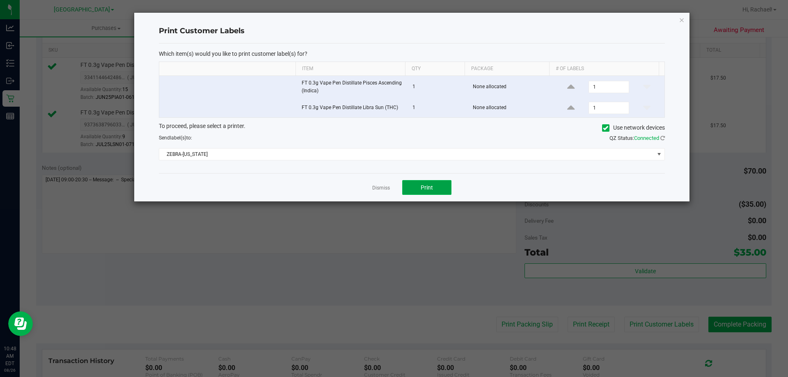
click at [438, 190] on button "Print" at bounding box center [426, 187] width 49 height 15
click at [376, 188] on link "Dismiss" at bounding box center [381, 188] width 18 height 7
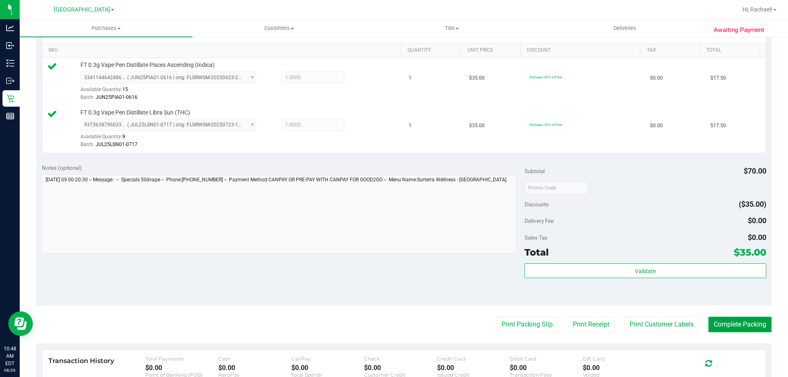
click at [715, 323] on button "Complete Packing" at bounding box center [739, 325] width 63 height 16
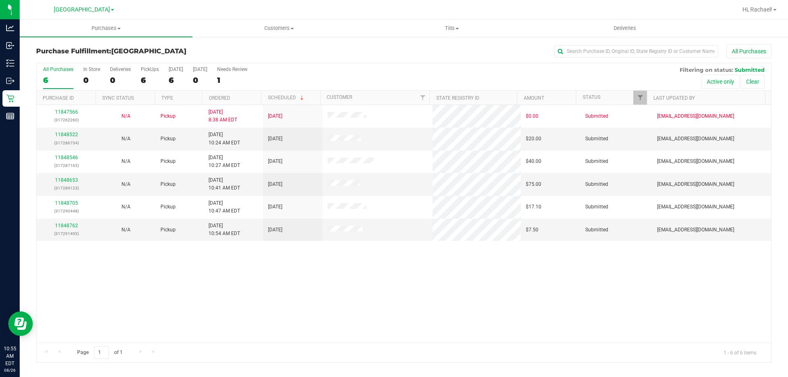
click at [229, 94] on th "Ordered" at bounding box center [231, 98] width 59 height 14
click at [69, 133] on link "11848522" at bounding box center [66, 135] width 23 height 6
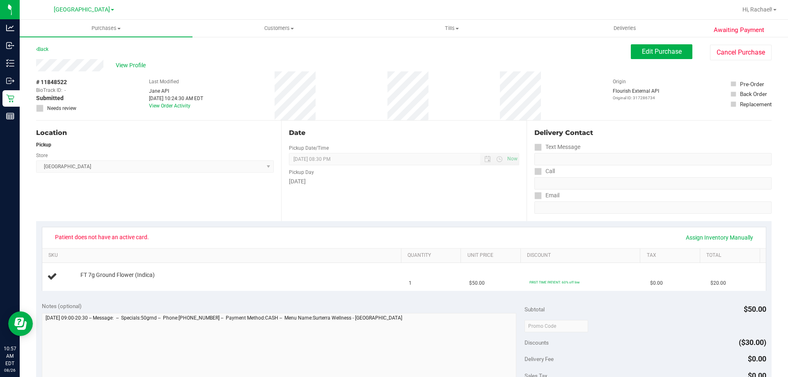
click at [68, 67] on div "View Profile" at bounding box center [333, 65] width 595 height 12
click at [286, 25] on span "Customers" at bounding box center [279, 28] width 172 height 7
click at [237, 50] on span "All customers" at bounding box center [221, 49] width 59 height 7
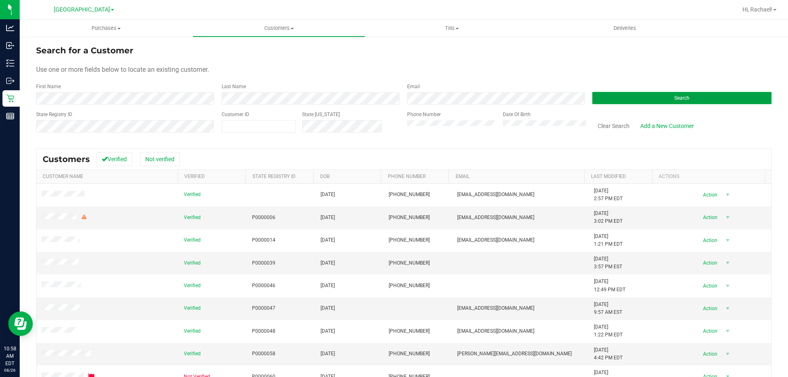
click at [594, 96] on button "Search" at bounding box center [681, 98] width 179 height 12
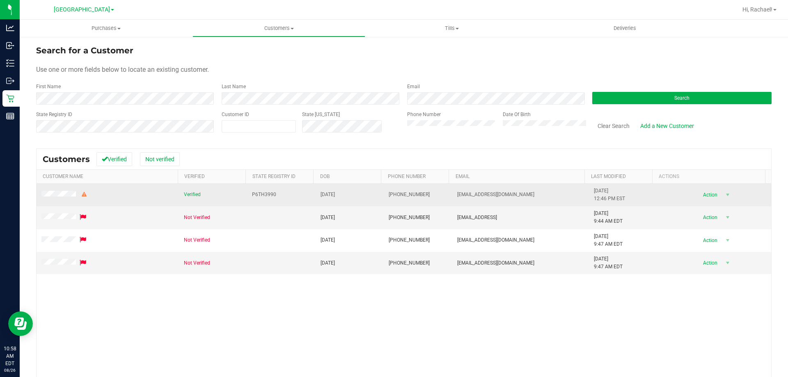
click at [260, 194] on span "P6TH3990" at bounding box center [264, 195] width 24 height 8
copy span "P6TH3990"
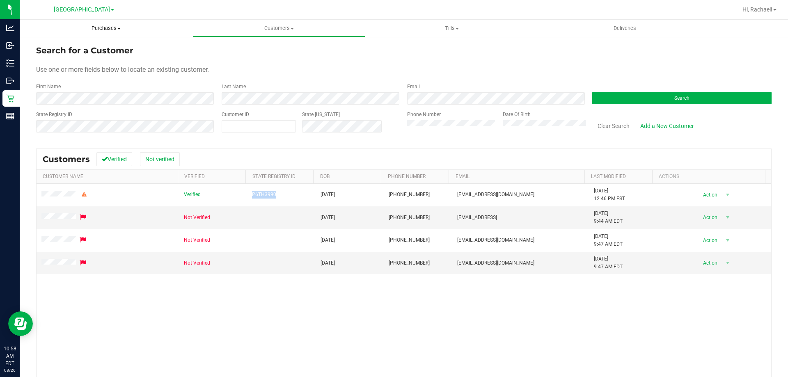
click at [100, 28] on span "Purchases" at bounding box center [106, 28] width 173 height 7
click at [57, 63] on span "Fulfillment" at bounding box center [45, 59] width 51 height 7
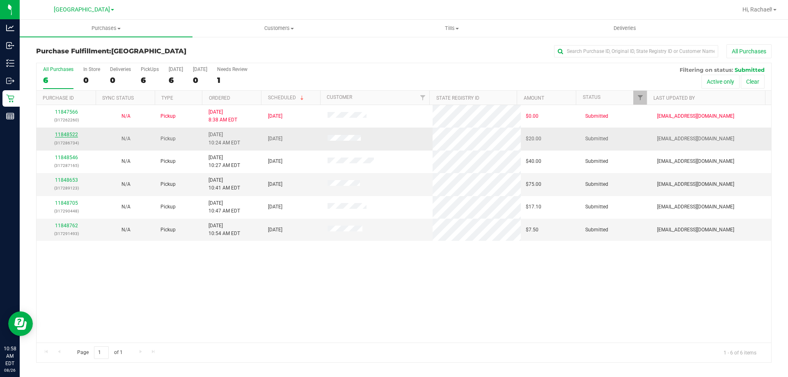
click at [73, 132] on link "11848522" at bounding box center [66, 135] width 23 height 6
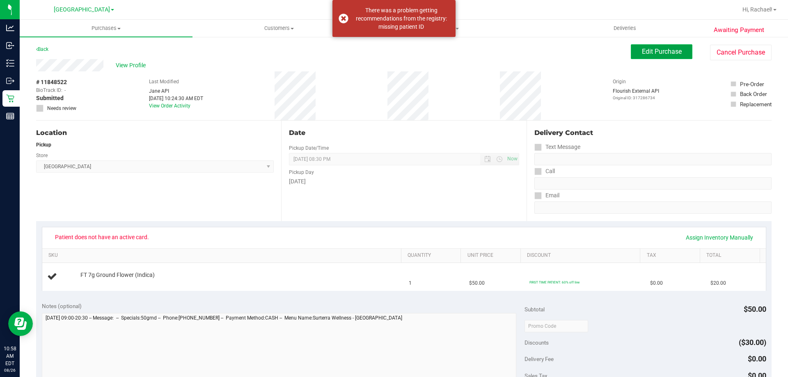
click at [642, 55] on span "Edit Purchase" at bounding box center [662, 52] width 40 height 8
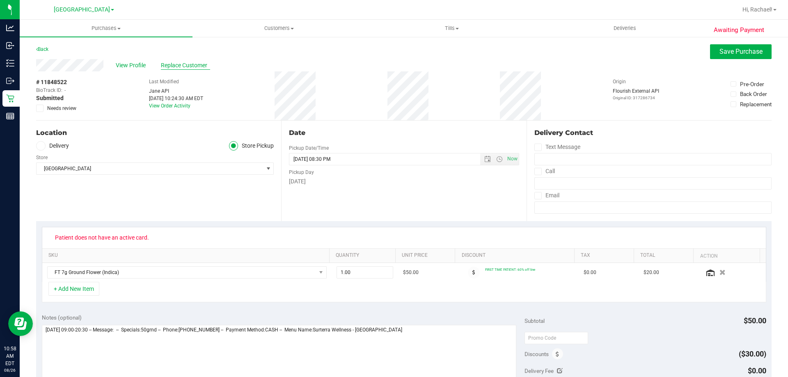
click at [176, 64] on span "Replace Customer" at bounding box center [185, 65] width 49 height 9
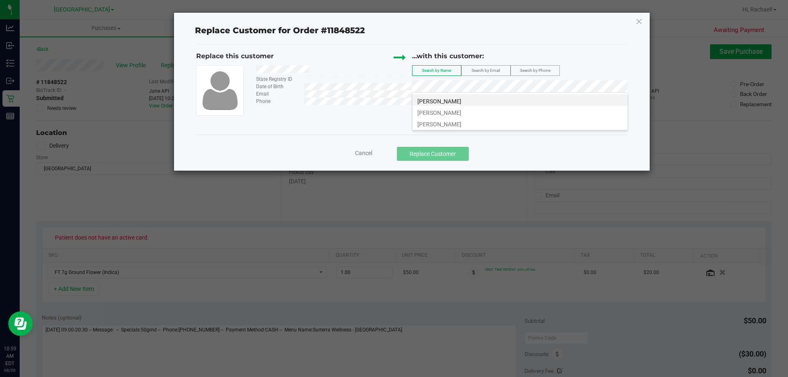
click at [451, 98] on span "Nancy Stawicki" at bounding box center [439, 101] width 44 height 7
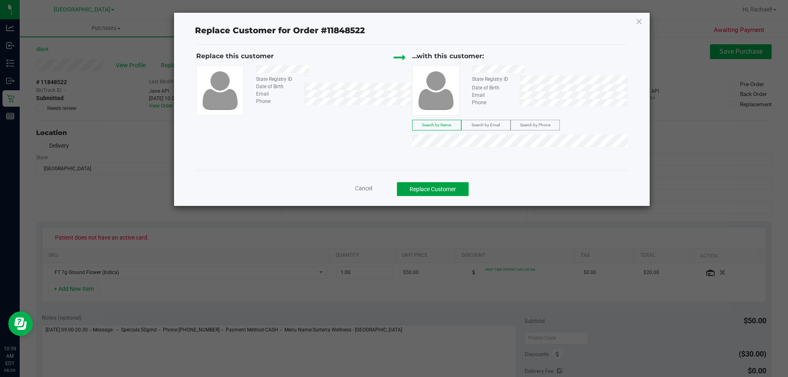
click at [444, 191] on button "Replace Customer" at bounding box center [433, 189] width 72 height 14
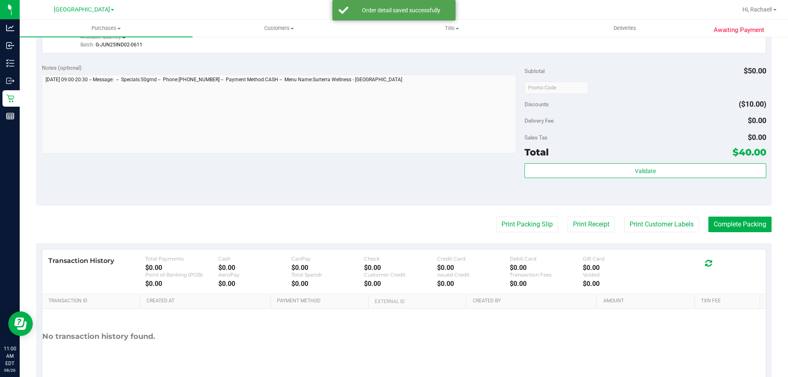
scroll to position [287, 0]
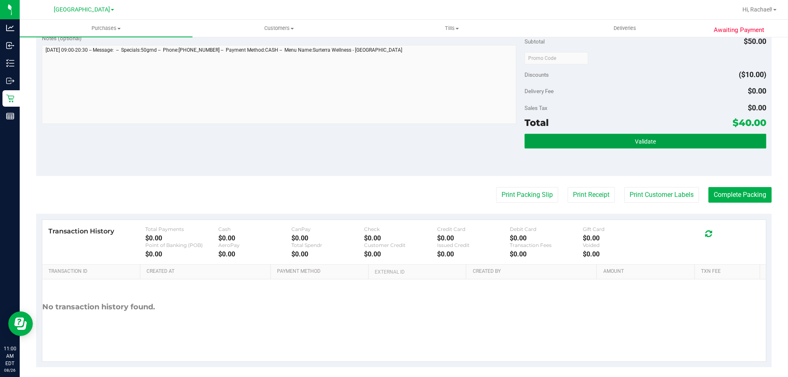
click at [615, 145] on button "Validate" at bounding box center [644, 141] width 241 height 15
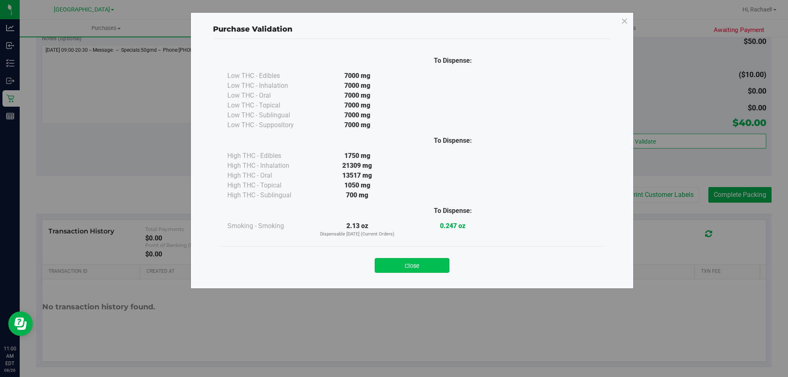
click at [399, 270] on button "Close" at bounding box center [412, 265] width 75 height 15
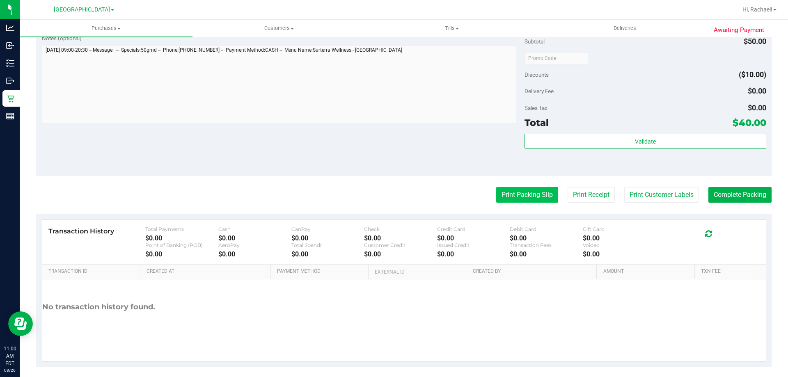
click at [506, 191] on button "Print Packing Slip" at bounding box center [527, 195] width 62 height 16
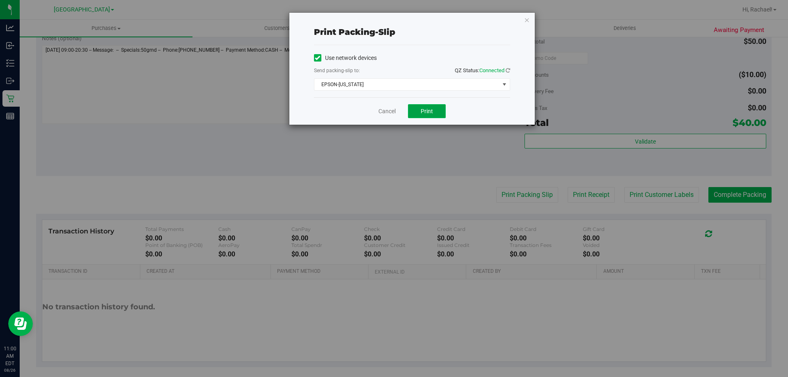
click at [428, 113] on span "Print" at bounding box center [427, 111] width 12 height 7
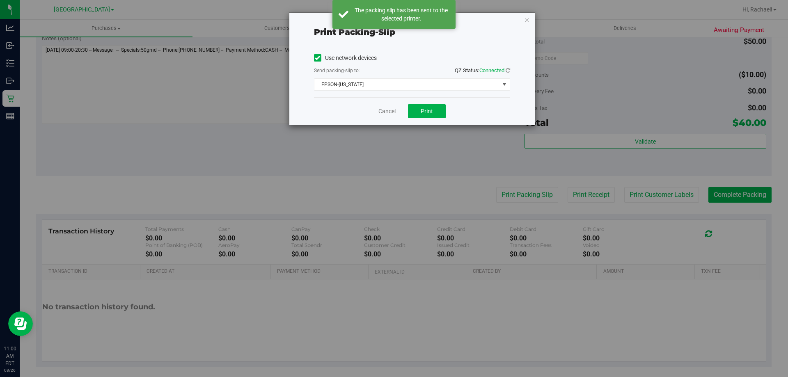
click at [396, 113] on div "Cancel Print" at bounding box center [412, 110] width 196 height 27
click at [389, 112] on link "Cancel" at bounding box center [386, 111] width 17 height 9
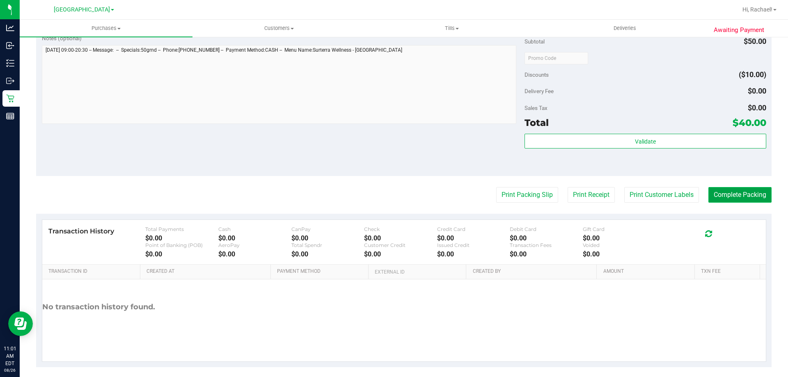
click at [728, 195] on button "Complete Packing" at bounding box center [739, 195] width 63 height 16
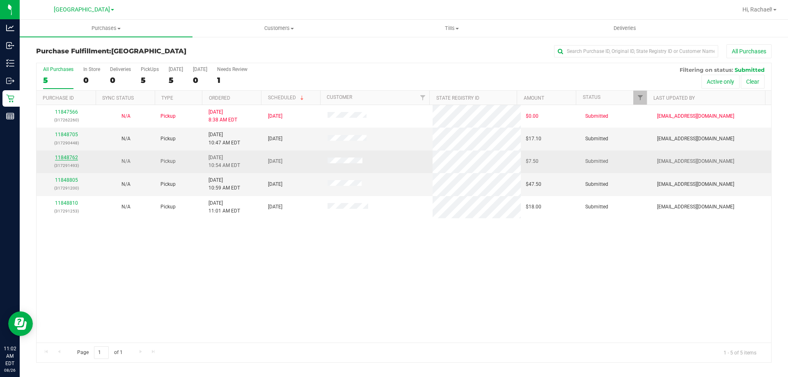
click at [62, 157] on link "11848762" at bounding box center [66, 158] width 23 height 6
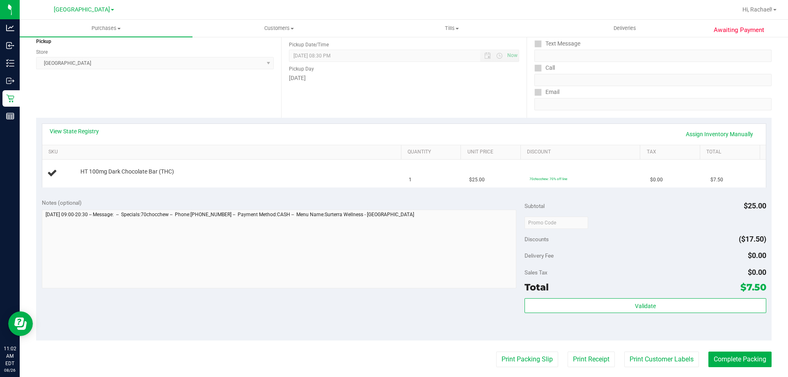
scroll to position [123, 0]
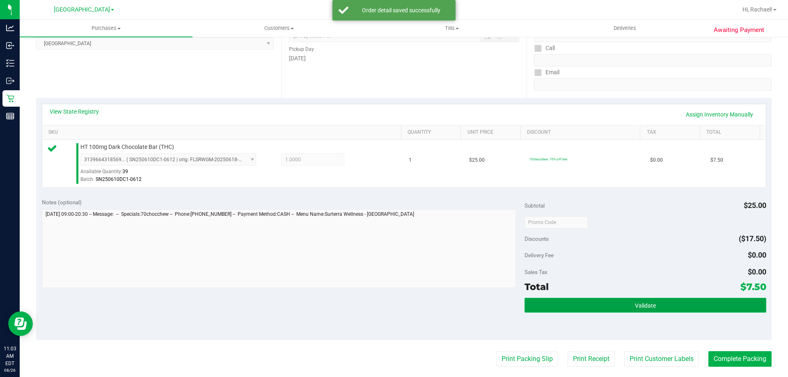
click at [672, 302] on button "Validate" at bounding box center [644, 305] width 241 height 15
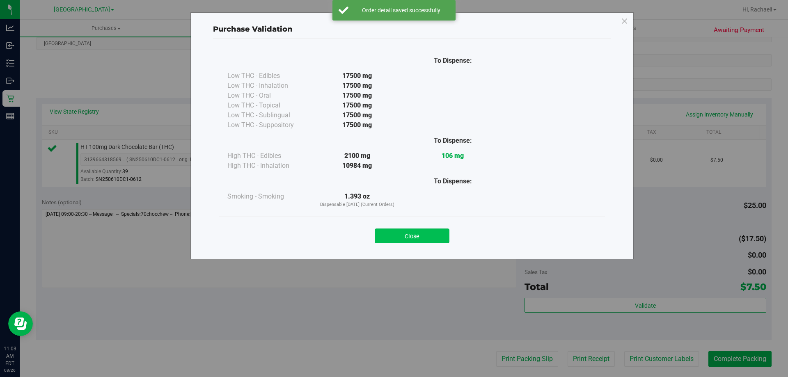
click at [423, 236] on button "Close" at bounding box center [412, 236] width 75 height 15
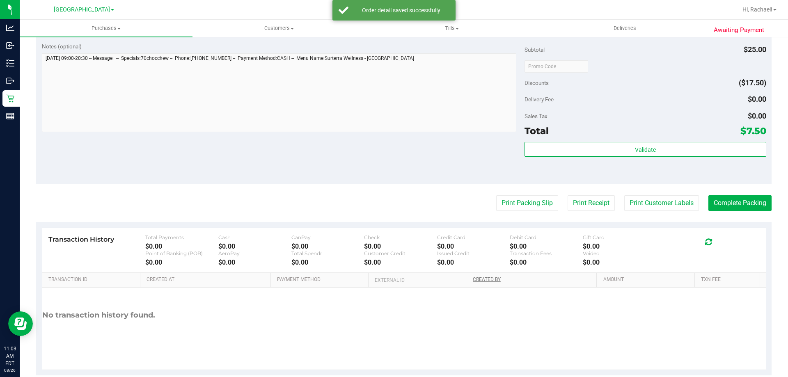
scroll to position [294, 0]
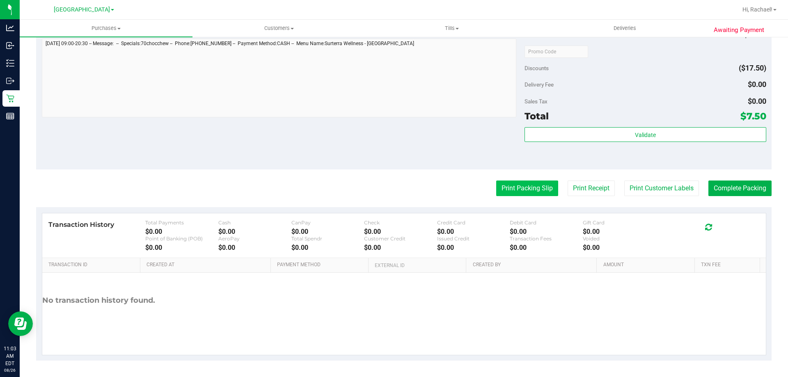
click at [518, 190] on button "Print Packing Slip" at bounding box center [527, 189] width 62 height 16
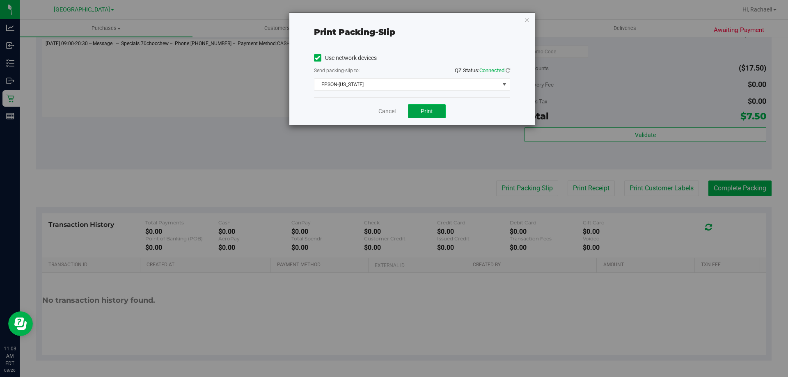
click at [421, 115] on button "Print" at bounding box center [427, 111] width 38 height 14
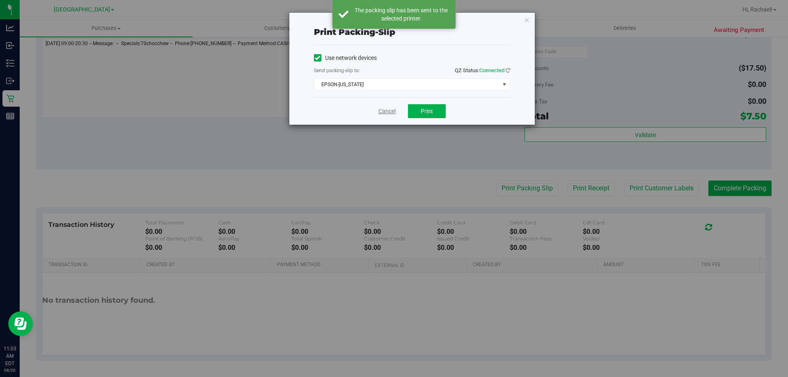
click at [384, 111] on link "Cancel" at bounding box center [386, 111] width 17 height 9
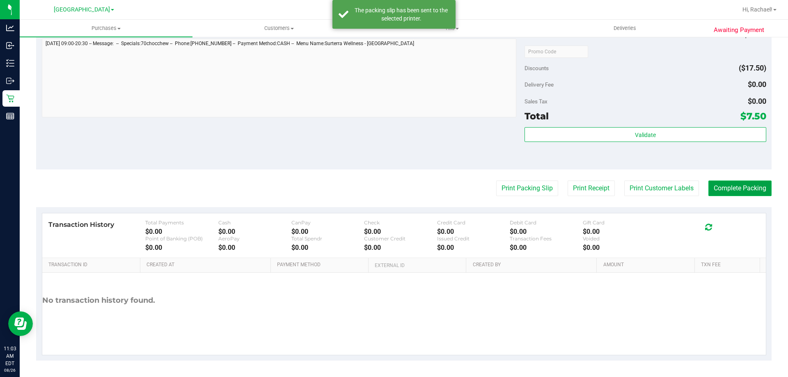
click at [735, 185] on button "Complete Packing" at bounding box center [739, 189] width 63 height 16
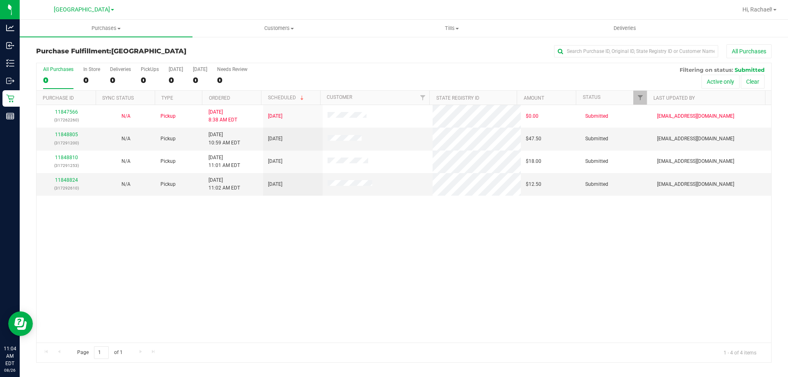
click at [237, 100] on th "Ordered" at bounding box center [231, 98] width 59 height 14
click at [61, 133] on link "11848805" at bounding box center [66, 135] width 23 height 6
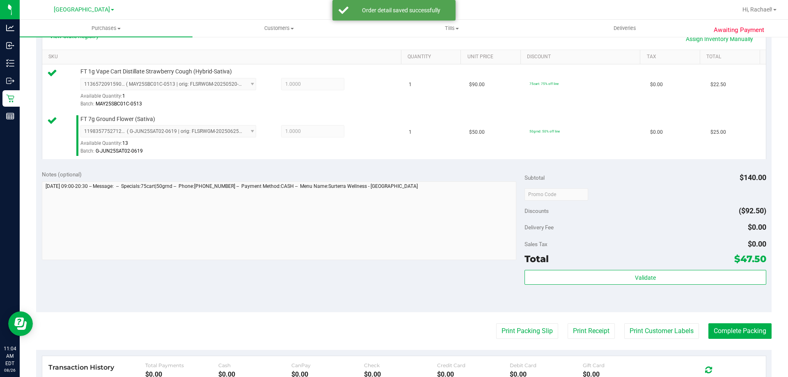
scroll to position [246, 0]
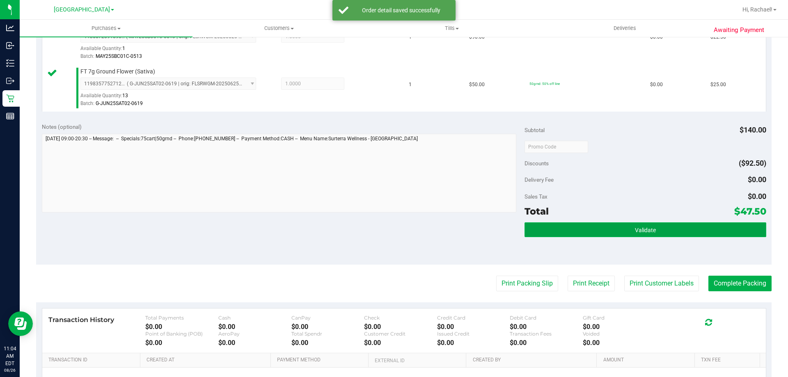
click at [641, 228] on span "Validate" at bounding box center [645, 230] width 21 height 7
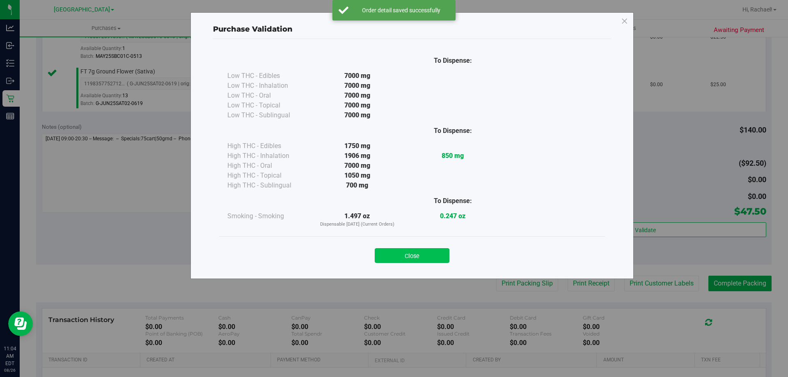
click at [428, 257] on button "Close" at bounding box center [412, 255] width 75 height 15
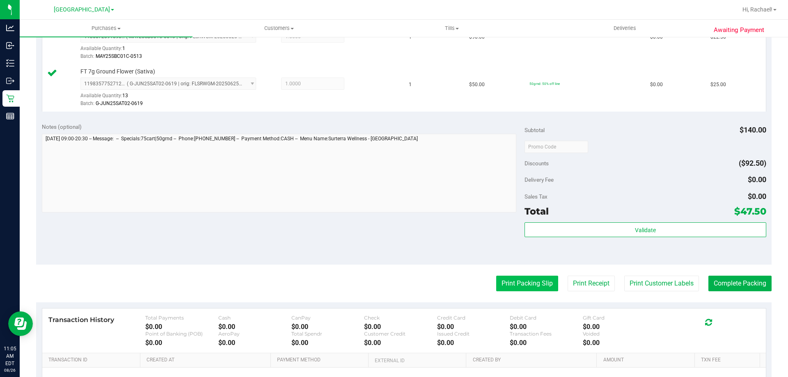
click at [532, 285] on button "Print Packing Slip" at bounding box center [527, 284] width 62 height 16
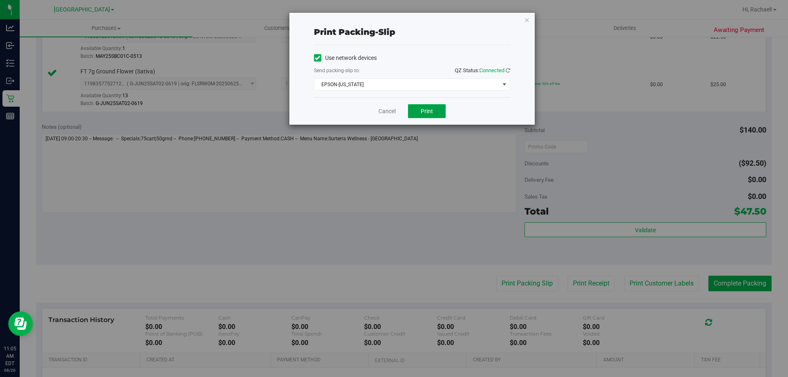
click at [427, 107] on button "Print" at bounding box center [427, 111] width 38 height 14
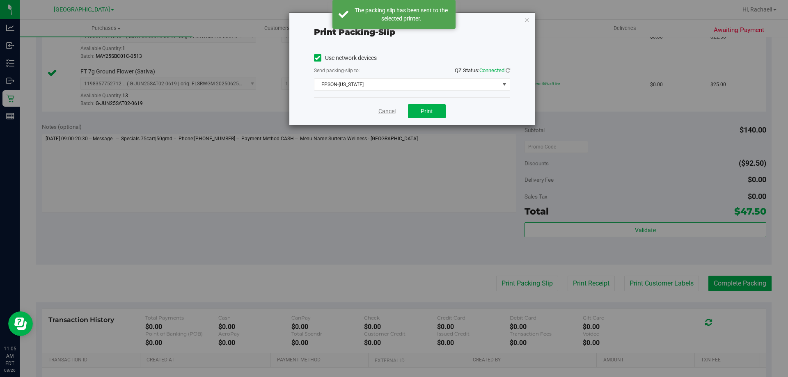
click at [384, 111] on link "Cancel" at bounding box center [386, 111] width 17 height 9
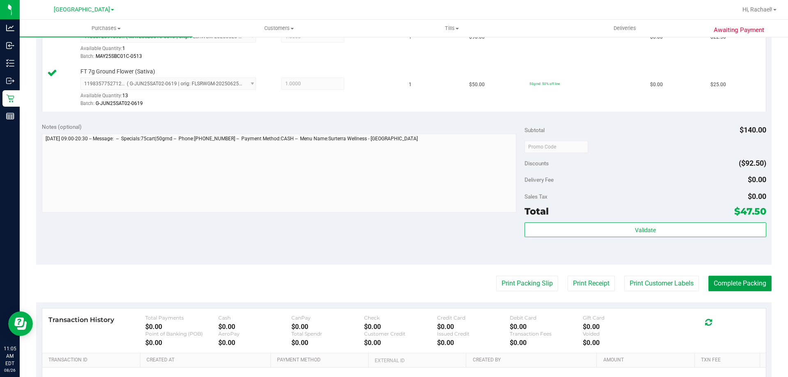
click at [743, 284] on button "Complete Packing" at bounding box center [739, 284] width 63 height 16
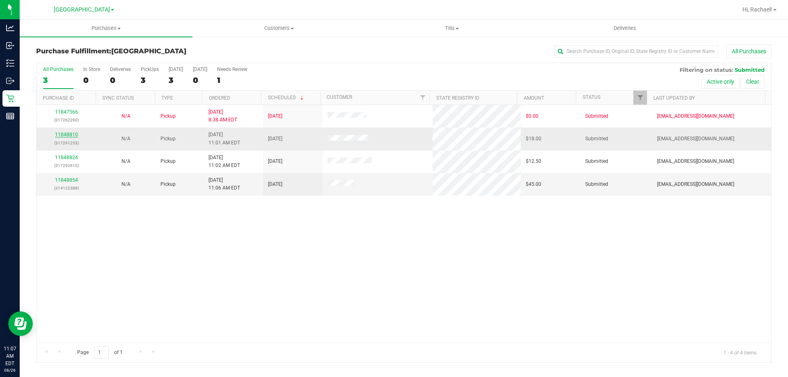
click at [65, 137] on link "11848810" at bounding box center [66, 135] width 23 height 6
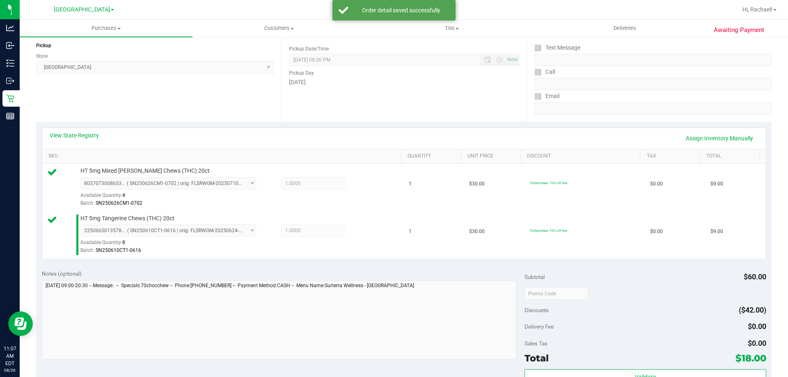
scroll to position [205, 0]
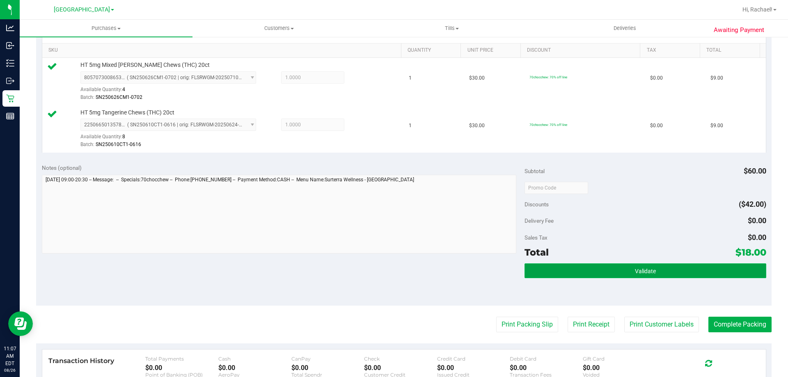
click at [635, 270] on span "Validate" at bounding box center [645, 271] width 21 height 7
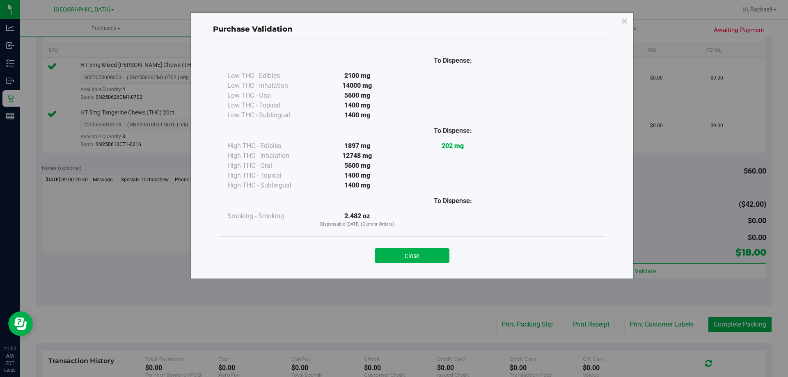
click at [403, 265] on div "Close" at bounding box center [412, 252] width 386 height 33
click at [416, 256] on button "Close" at bounding box center [412, 255] width 75 height 15
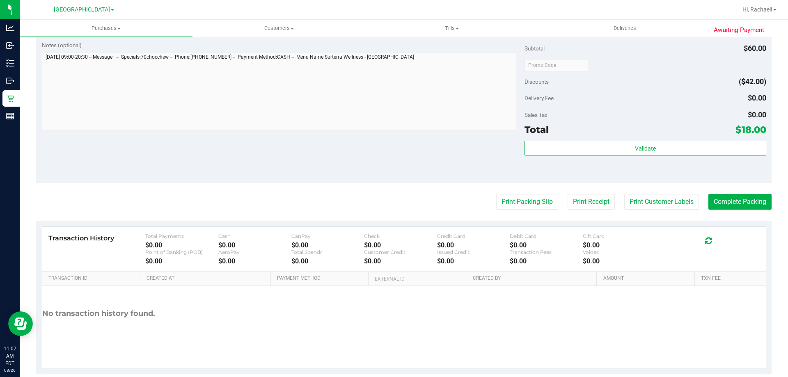
scroll to position [328, 0]
click at [510, 200] on button "Print Packing Slip" at bounding box center [527, 202] width 62 height 16
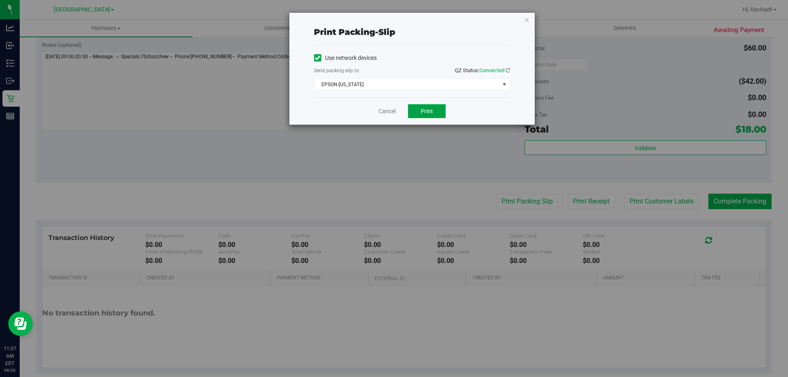
click at [419, 104] on button "Print" at bounding box center [427, 111] width 38 height 14
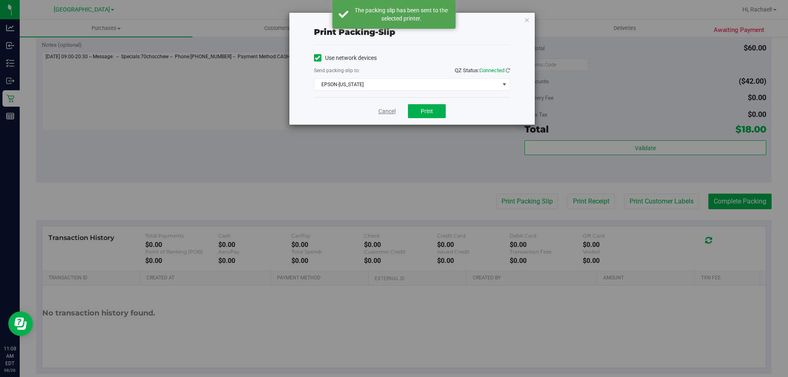
click at [386, 113] on link "Cancel" at bounding box center [386, 111] width 17 height 9
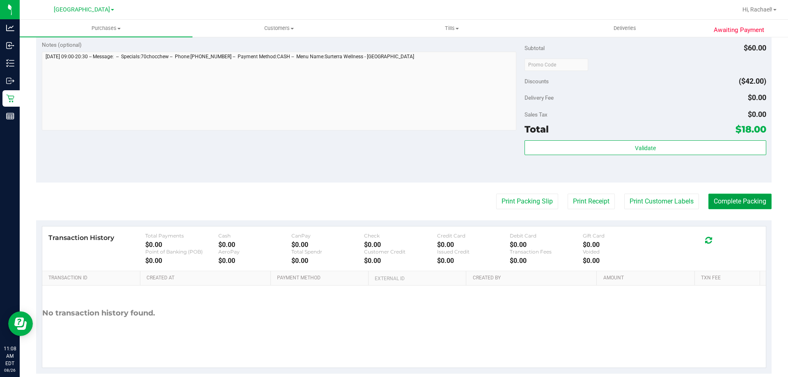
click at [735, 200] on button "Complete Packing" at bounding box center [739, 202] width 63 height 16
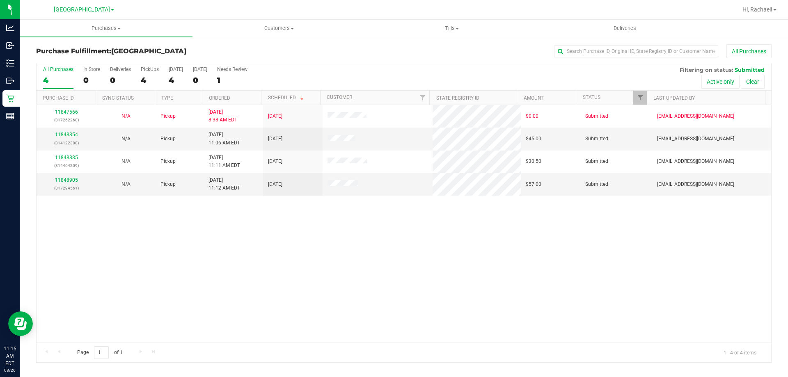
click at [235, 98] on th "Ordered" at bounding box center [231, 98] width 59 height 14
click at [254, 101] on th "Ordered" at bounding box center [231, 98] width 59 height 14
click at [73, 133] on link "11848885" at bounding box center [66, 135] width 23 height 6
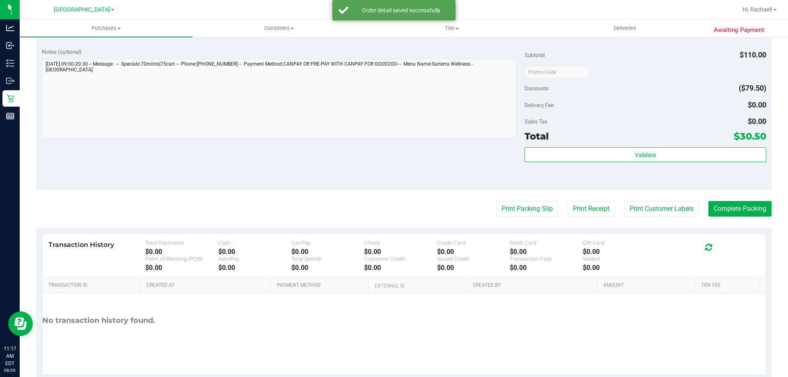
scroll to position [371, 0]
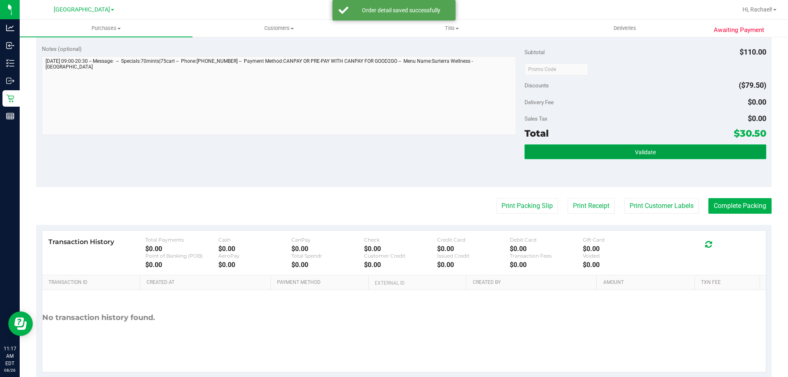
click at [640, 151] on span "Validate" at bounding box center [645, 152] width 21 height 7
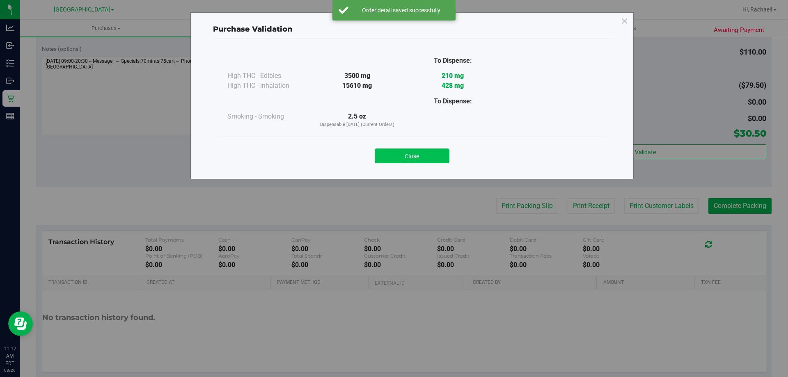
click at [408, 155] on button "Close" at bounding box center [412, 156] width 75 height 15
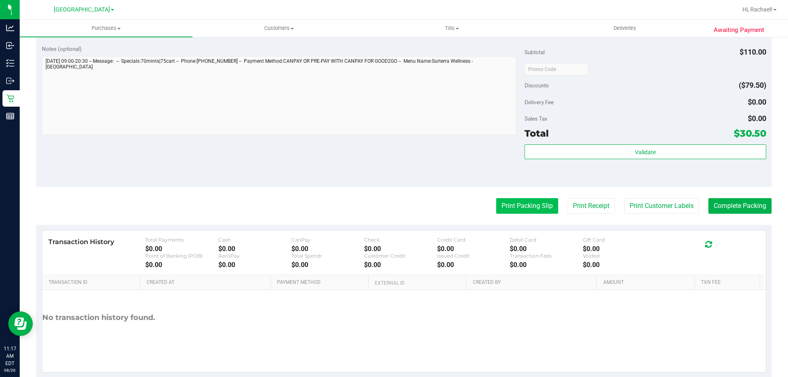
click at [519, 206] on button "Print Packing Slip" at bounding box center [527, 206] width 62 height 16
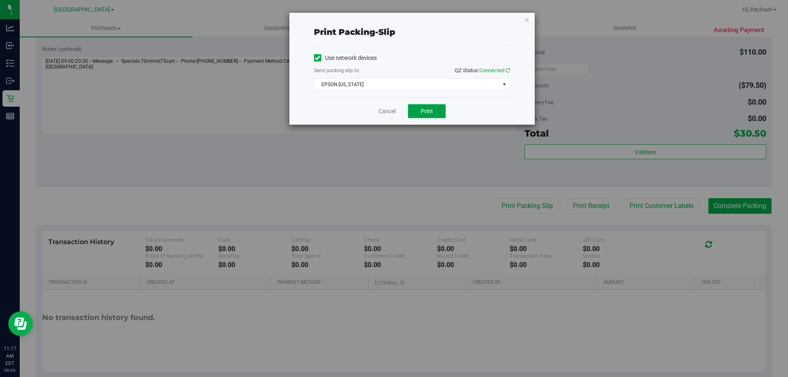
click at [419, 111] on button "Print" at bounding box center [427, 111] width 38 height 14
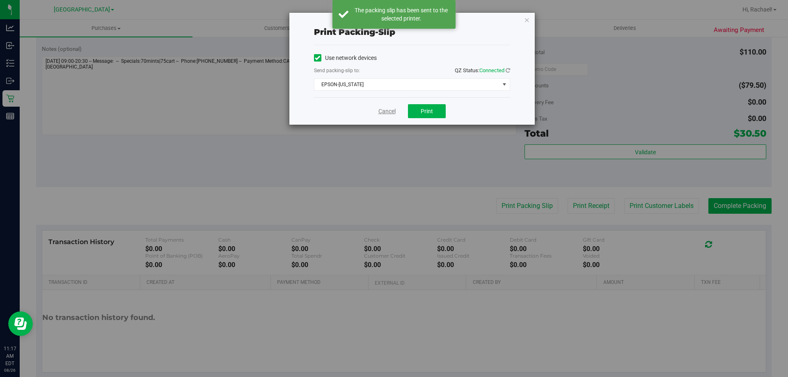
click at [386, 115] on link "Cancel" at bounding box center [386, 111] width 17 height 9
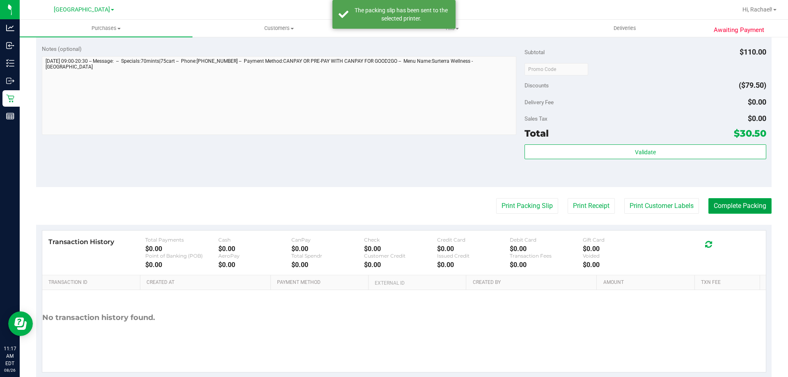
click at [747, 206] on button "Complete Packing" at bounding box center [739, 206] width 63 height 16
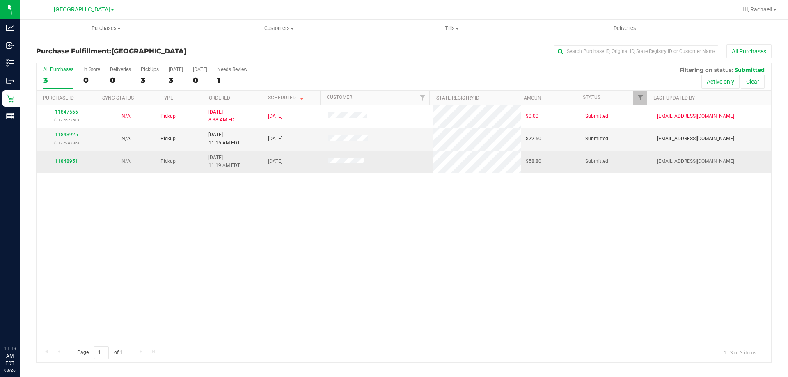
click at [68, 160] on link "11848951" at bounding box center [66, 161] width 23 height 6
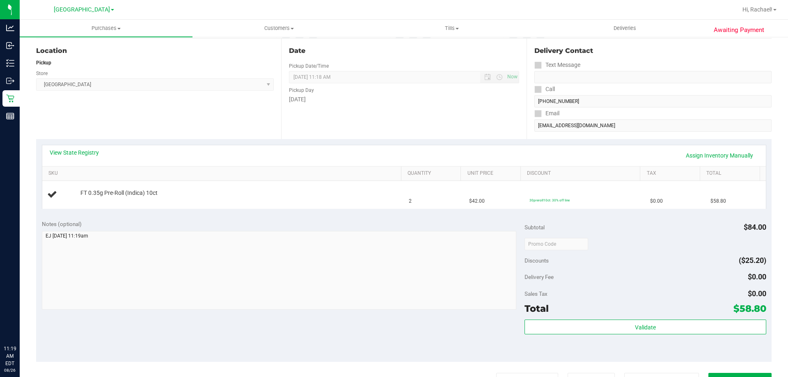
scroll to position [123, 0]
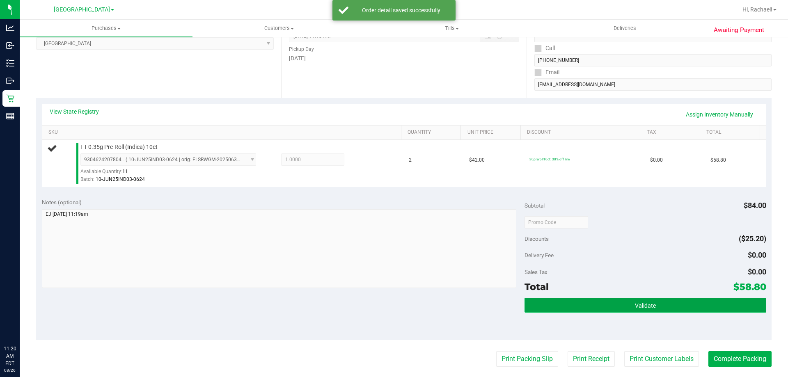
click at [574, 305] on button "Validate" at bounding box center [644, 305] width 241 height 15
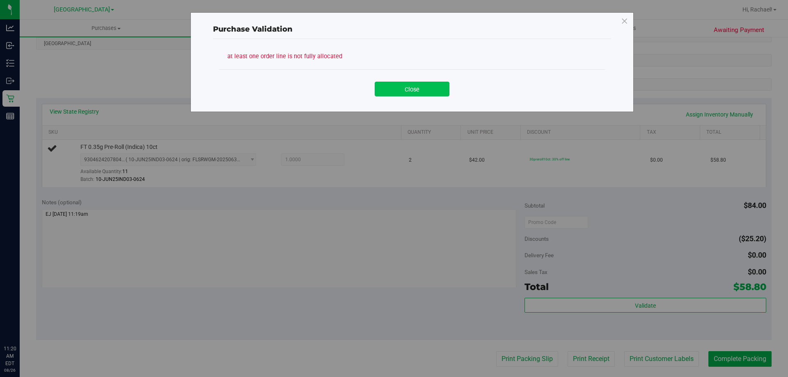
click at [422, 89] on button "Close" at bounding box center [412, 89] width 75 height 15
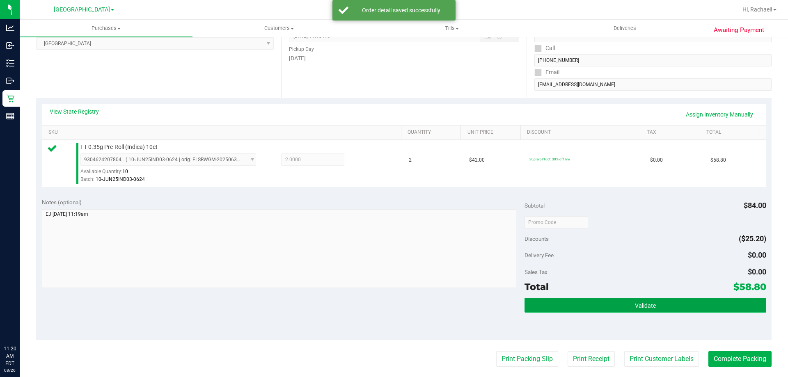
click at [636, 300] on button "Validate" at bounding box center [644, 305] width 241 height 15
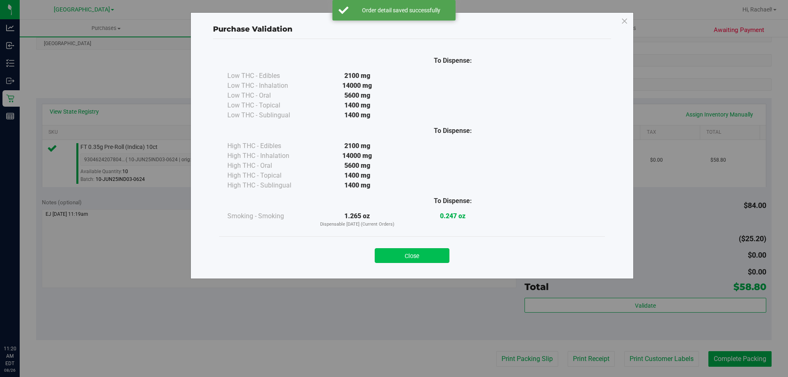
click at [400, 259] on button "Close" at bounding box center [412, 255] width 75 height 15
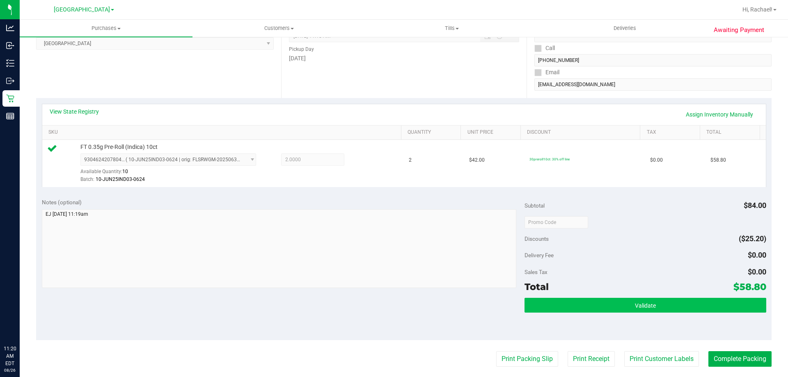
scroll to position [205, 0]
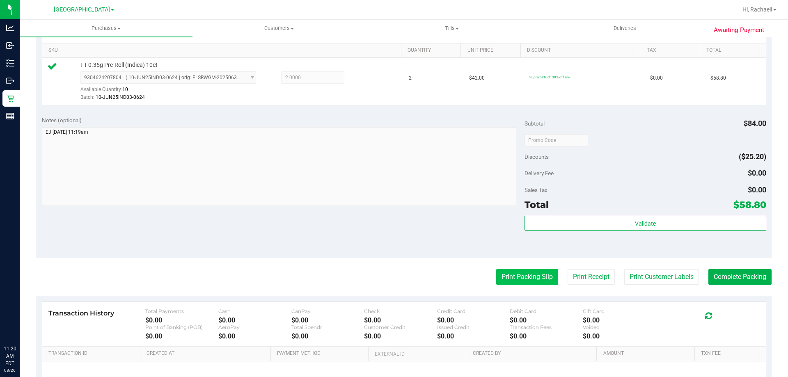
click at [508, 282] on button "Print Packing Slip" at bounding box center [527, 277] width 62 height 16
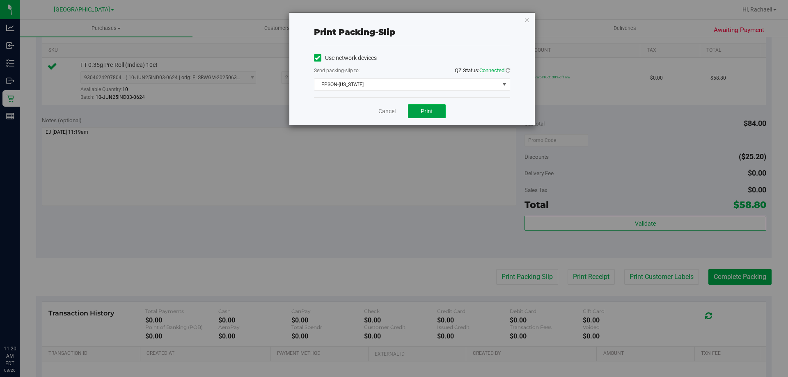
click at [435, 112] on button "Print" at bounding box center [427, 111] width 38 height 14
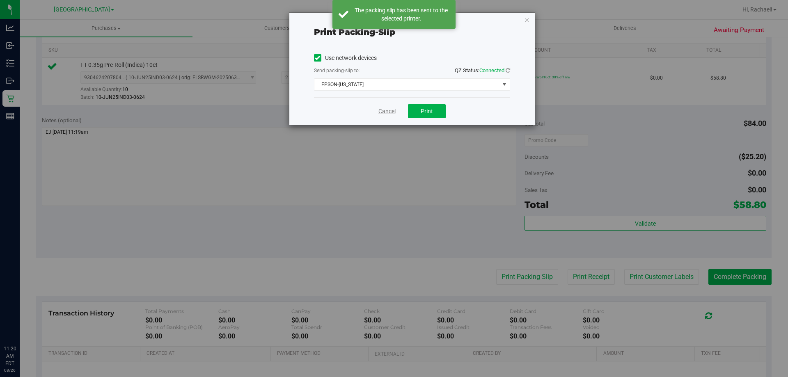
click at [387, 111] on link "Cancel" at bounding box center [386, 111] width 17 height 9
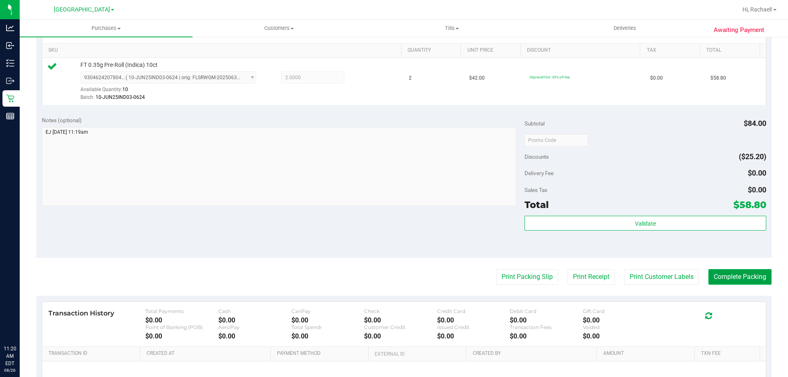
click at [721, 278] on button "Complete Packing" at bounding box center [739, 277] width 63 height 16
